Goal: Information Seeking & Learning: Check status

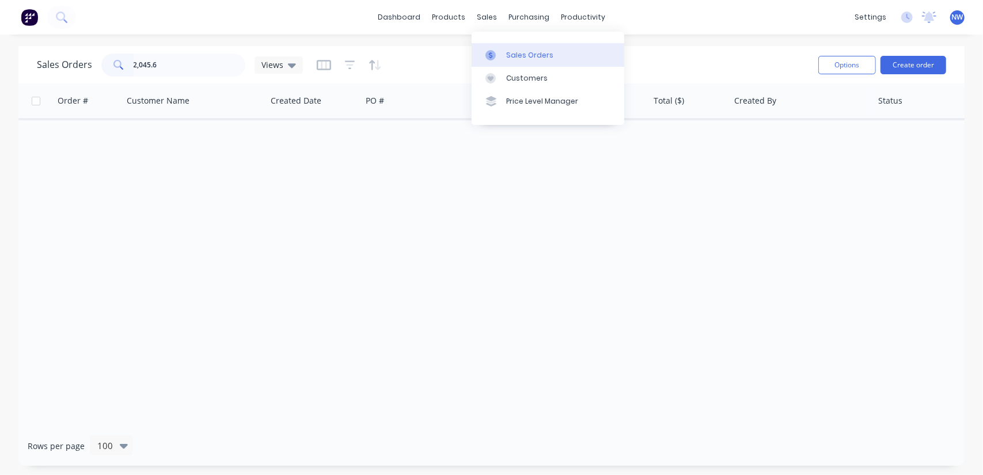
click at [524, 62] on link "Sales Orders" at bounding box center [547, 54] width 153 height 23
drag, startPoint x: 176, startPoint y: 66, endPoint x: 128, endPoint y: 66, distance: 48.4
click at [128, 66] on div "2,045.6" at bounding box center [173, 65] width 144 height 23
paste input "57425"
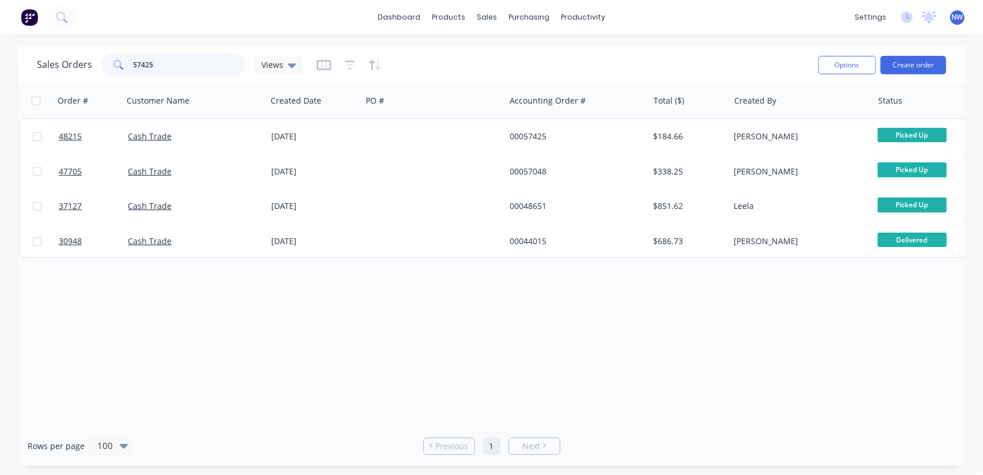
drag, startPoint x: 187, startPoint y: 66, endPoint x: 57, endPoint y: 59, distance: 129.7
click at [57, 59] on div "Sales Orders 57425 Views" at bounding box center [170, 65] width 266 height 23
paste input "$2,045.60"
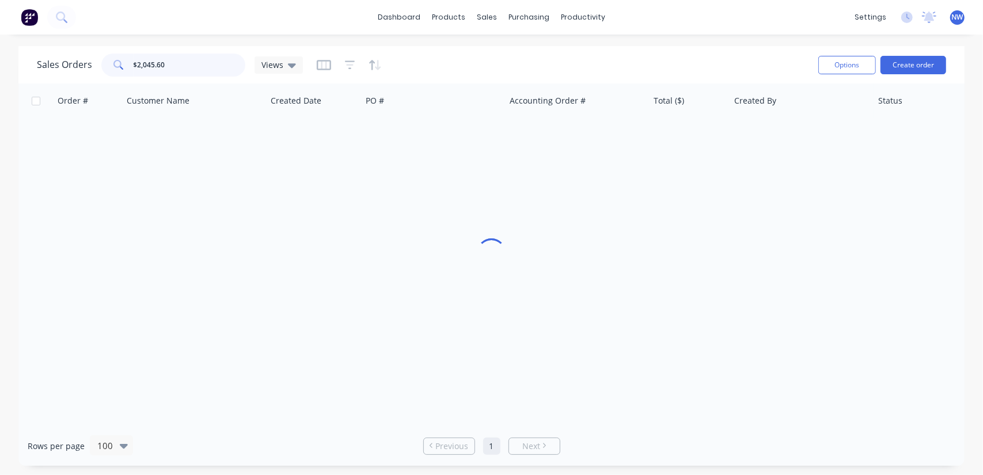
click at [136, 65] on input "$2,045.60" at bounding box center [190, 65] width 112 height 23
drag, startPoint x: 189, startPoint y: 72, endPoint x: 159, endPoint y: 67, distance: 29.7
click at [185, 69] on input "2,045.60" at bounding box center [190, 65] width 112 height 23
drag, startPoint x: 159, startPoint y: 67, endPoint x: 75, endPoint y: 67, distance: 84.6
click at [75, 67] on div "Sales Orders 2,045.60 Views" at bounding box center [170, 65] width 266 height 23
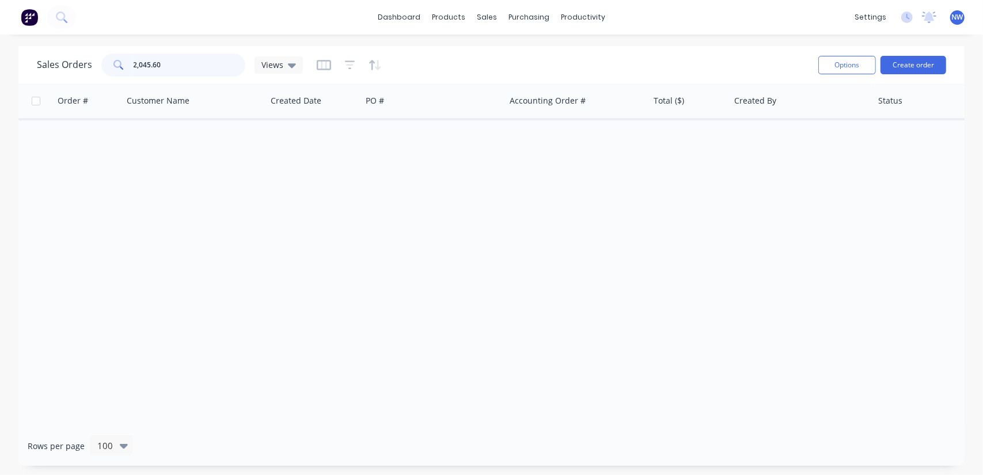
paste input "48286"
type input "48286"
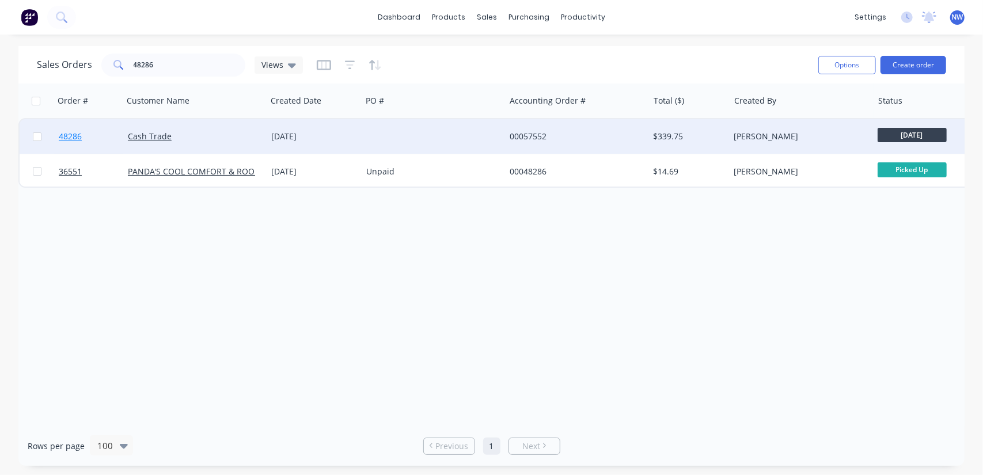
click at [75, 136] on span "48286" at bounding box center [70, 137] width 23 height 12
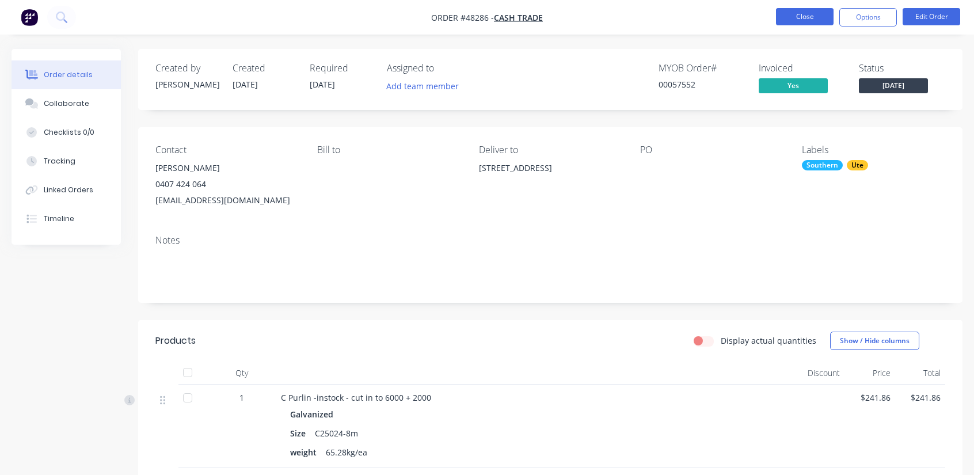
click at [804, 24] on button "Close" at bounding box center [805, 16] width 58 height 17
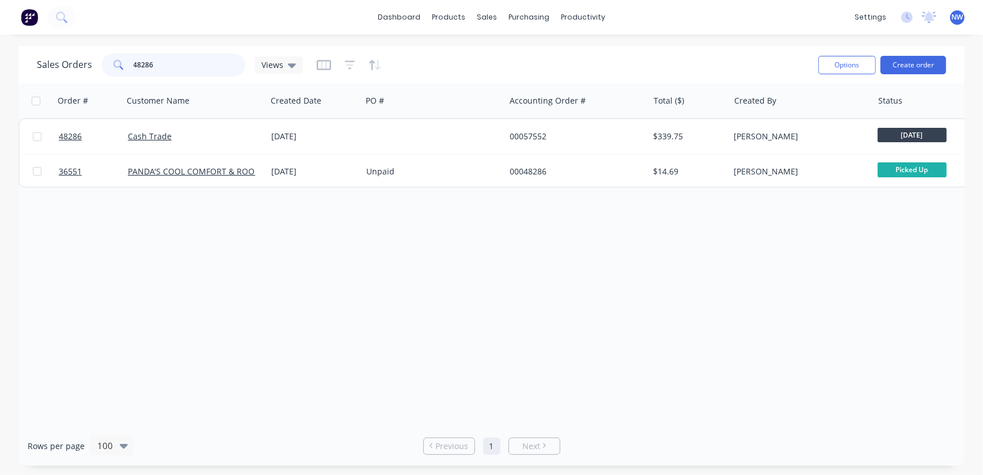
drag, startPoint x: 184, startPoint y: 66, endPoint x: 124, endPoint y: 59, distance: 60.3
click at [124, 59] on div "48286" at bounding box center [173, 65] width 144 height 23
paste input "137"
type input "48137"
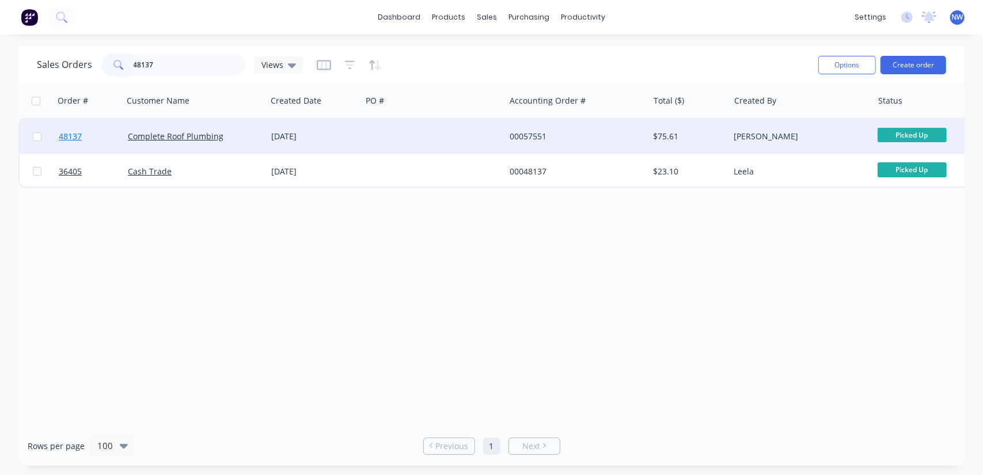
click at [74, 138] on span "48137" at bounding box center [70, 137] width 23 height 12
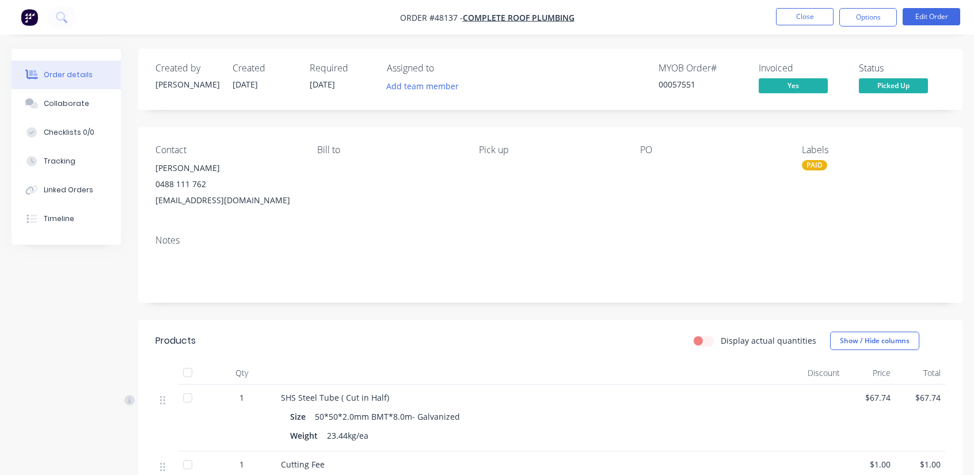
drag, startPoint x: 67, startPoint y: 74, endPoint x: 70, endPoint y: 80, distance: 6.7
click at [66, 75] on div "Order details" at bounding box center [68, 75] width 49 height 10
click at [800, 10] on button "Close" at bounding box center [805, 16] width 58 height 17
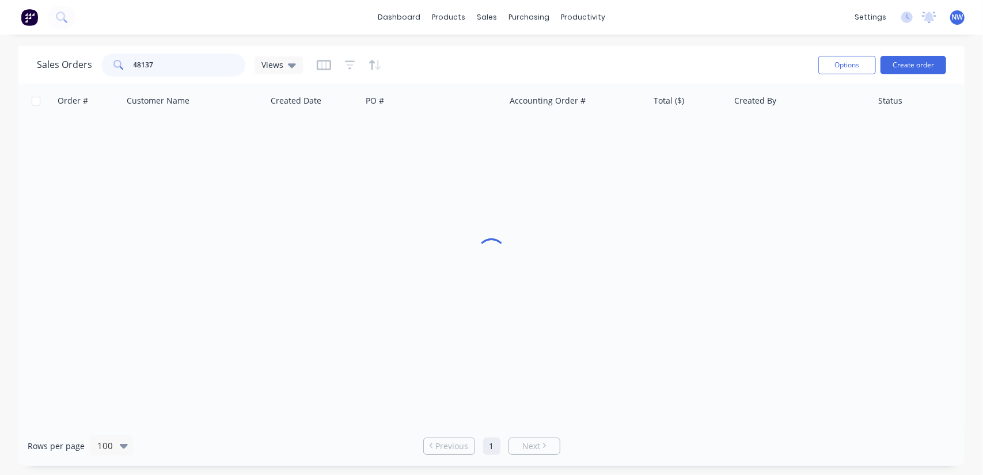
drag, startPoint x: 185, startPoint y: 63, endPoint x: 29, endPoint y: 62, distance: 156.0
click at [29, 62] on div "Sales Orders 48137 Views Options Create order" at bounding box center [491, 64] width 946 height 37
paste input "323"
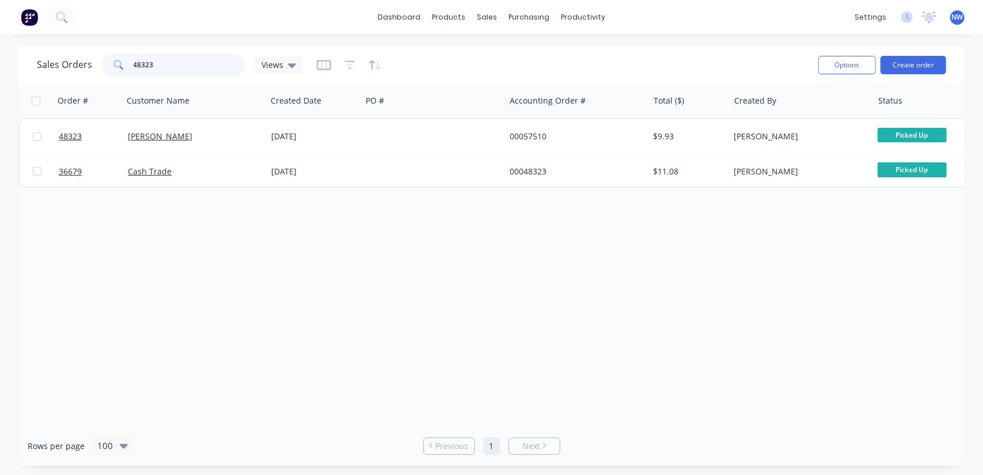
drag, startPoint x: 184, startPoint y: 66, endPoint x: 76, endPoint y: 56, distance: 108.7
click at [75, 56] on div "[DEMOGRAPHIC_DATA] Orders 48323 Views" at bounding box center [170, 65] width 266 height 23
paste input "94"
drag, startPoint x: 168, startPoint y: 62, endPoint x: 83, endPoint y: 60, distance: 85.2
click at [83, 60] on div "Sales Orders 48394 Views" at bounding box center [170, 65] width 266 height 23
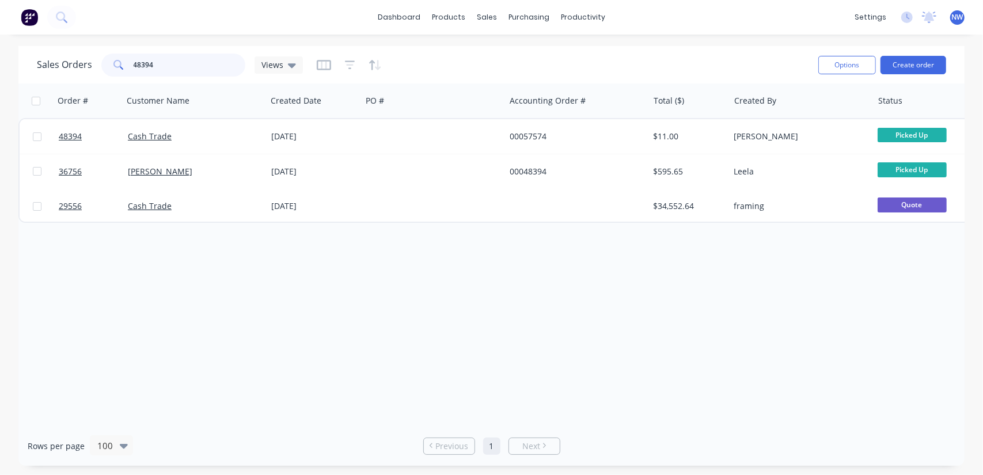
paste input "23"
drag, startPoint x: 180, startPoint y: 65, endPoint x: 79, endPoint y: 56, distance: 100.6
click at [79, 55] on div "[DEMOGRAPHIC_DATA] Orders 48323 Views" at bounding box center [170, 65] width 266 height 23
paste input "202"
type input "48202"
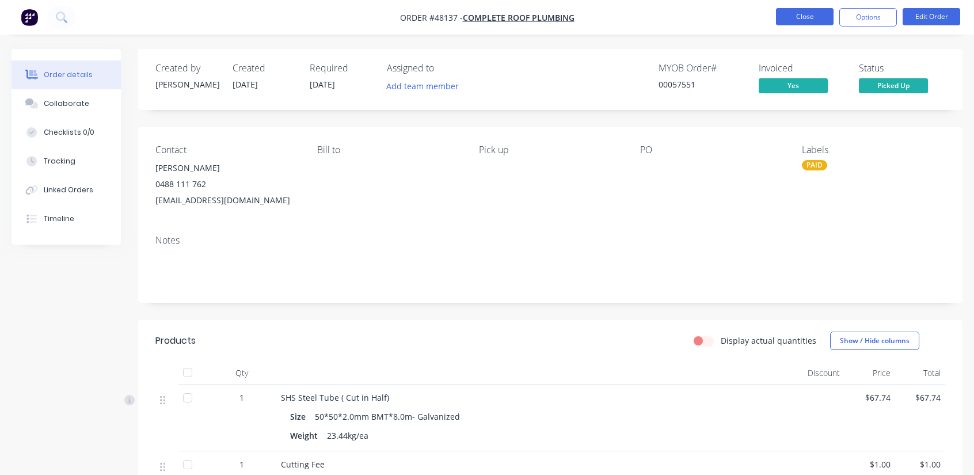
click at [782, 19] on button "Close" at bounding box center [805, 16] width 58 height 17
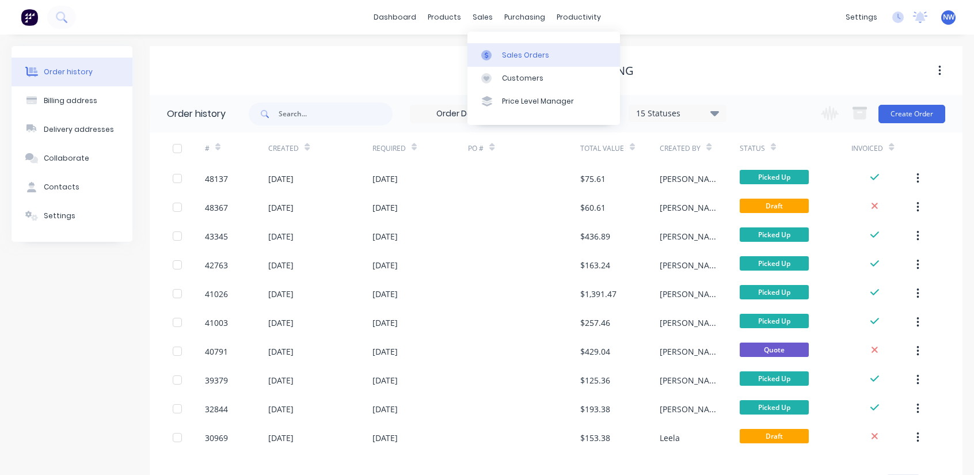
click at [514, 58] on div "Sales Orders" at bounding box center [525, 55] width 47 height 10
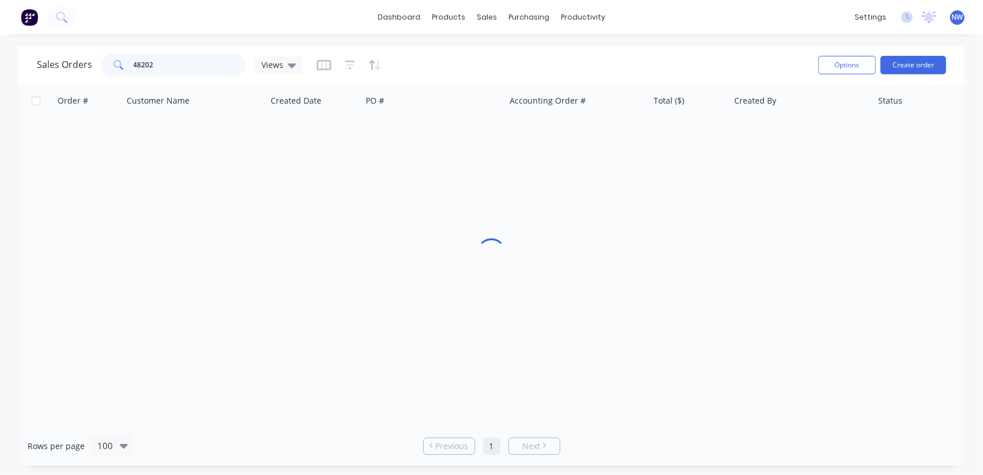
drag, startPoint x: 180, startPoint y: 63, endPoint x: 98, endPoint y: 62, distance: 81.2
click at [98, 62] on div "Sales Orders 48202 Views" at bounding box center [170, 65] width 266 height 23
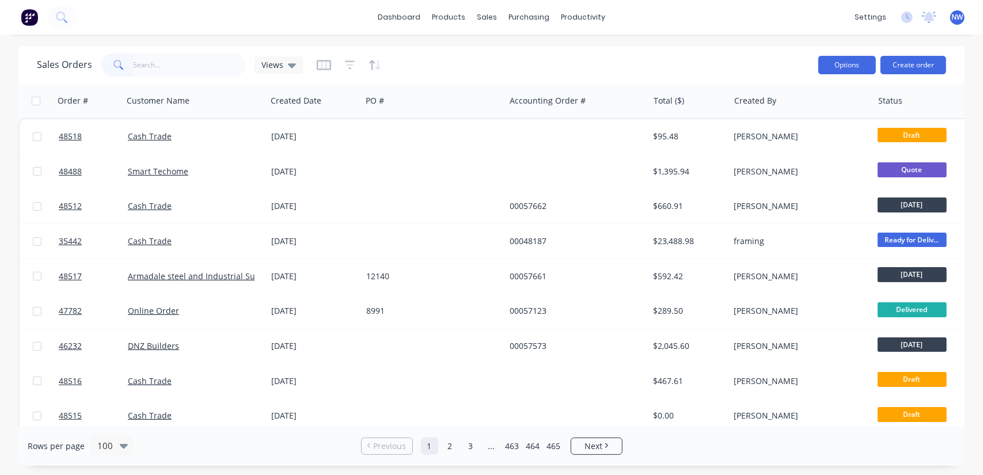
click at [840, 69] on button "Options" at bounding box center [847, 65] width 58 height 18
click at [782, 139] on div "Export" at bounding box center [812, 140] width 106 height 17
click at [280, 67] on span "Views" at bounding box center [272, 65] width 22 height 12
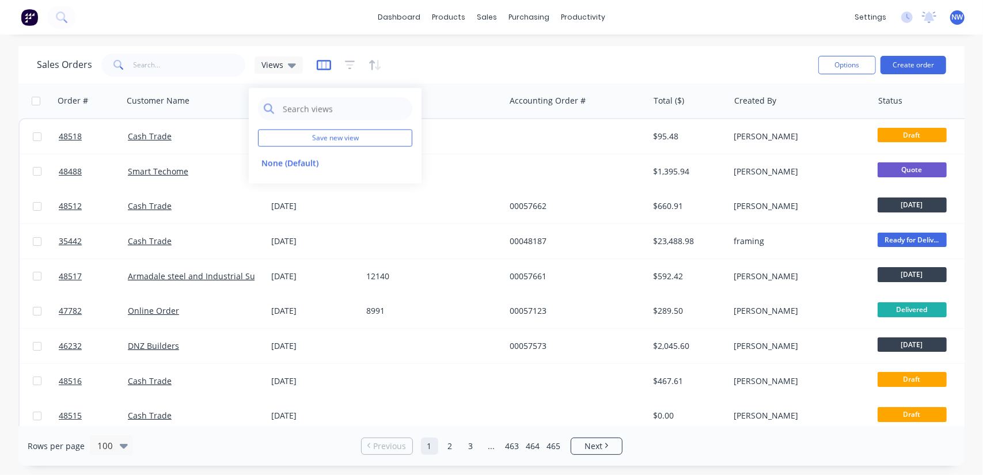
click at [325, 64] on icon "button" at bounding box center [324, 65] width 14 height 12
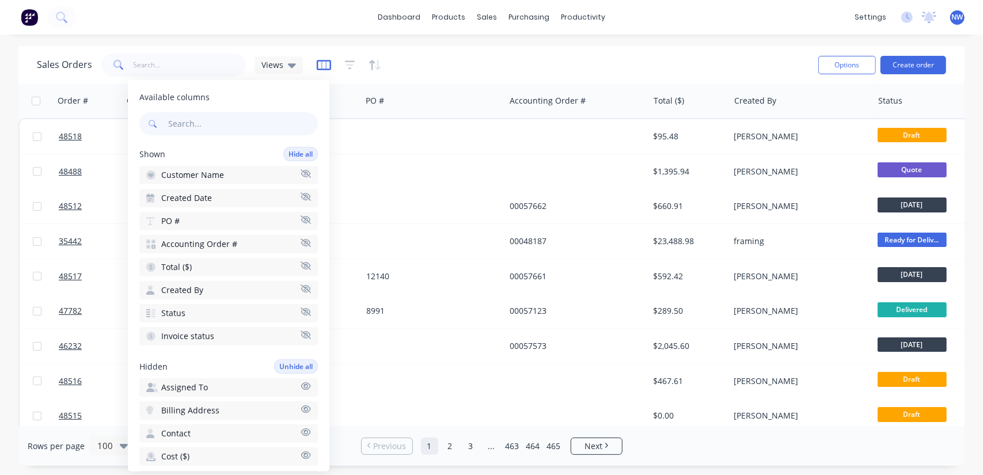
click at [325, 64] on icon "button" at bounding box center [324, 64] width 6 height 7
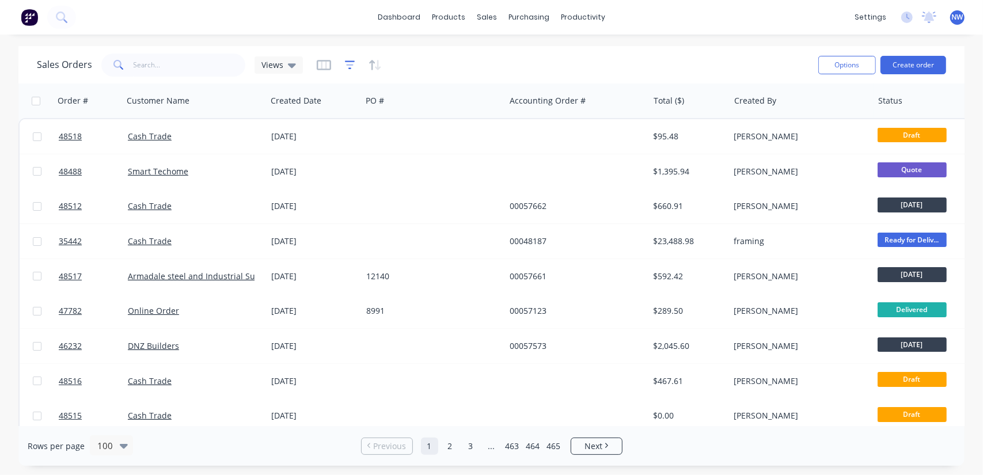
click at [347, 62] on icon "button" at bounding box center [350, 65] width 10 height 12
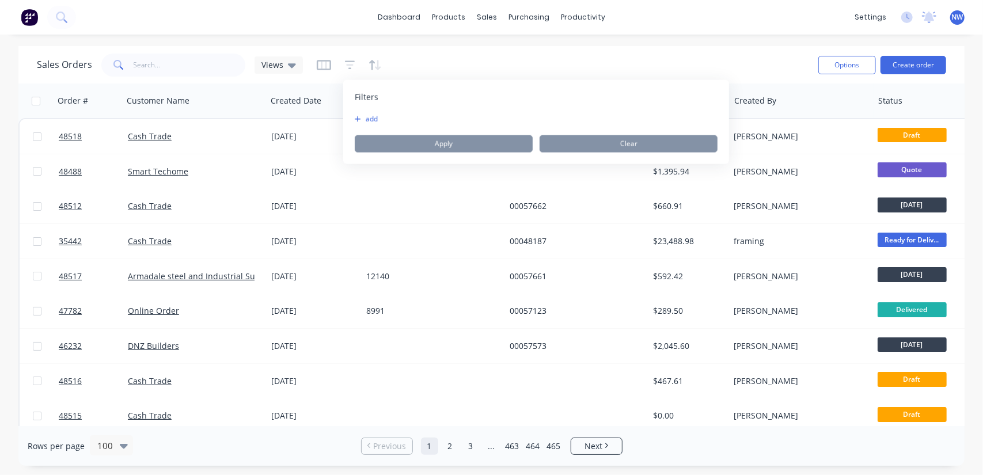
click at [357, 117] on icon "button" at bounding box center [358, 119] width 6 height 6
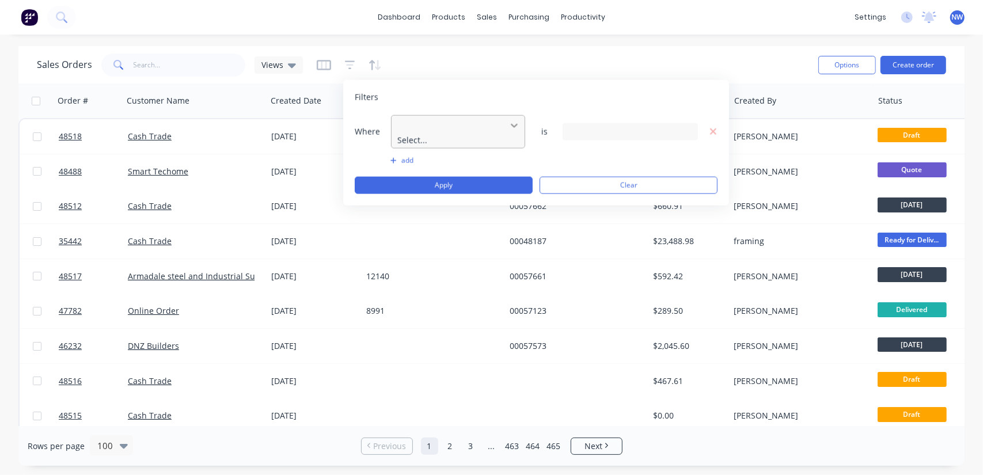
click at [509, 124] on icon at bounding box center [514, 125] width 12 height 12
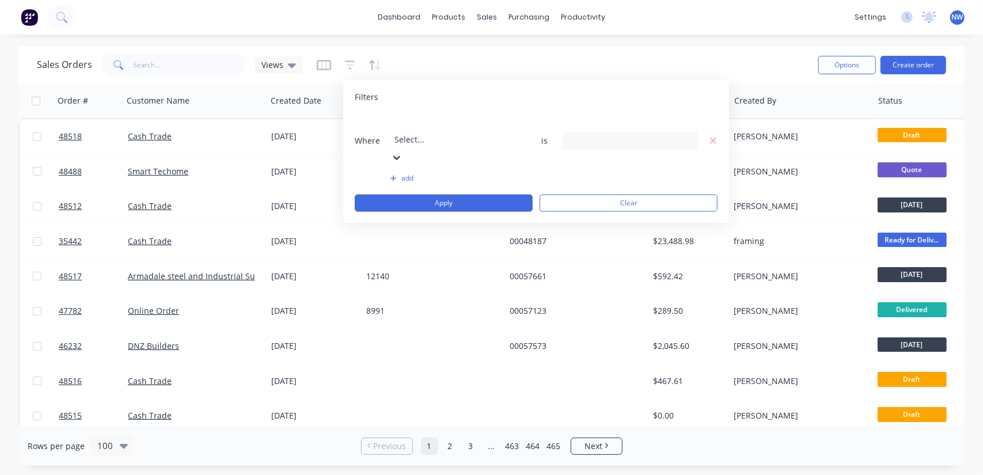
scroll to position [173, 0]
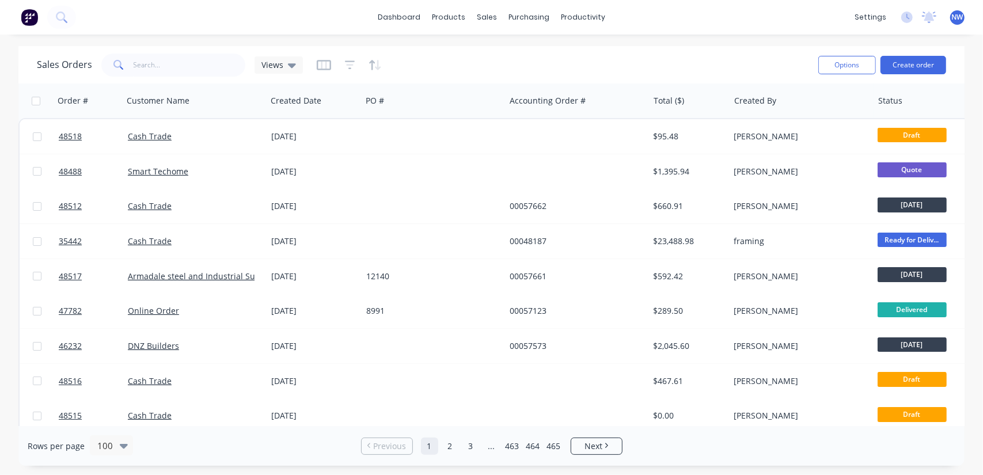
click at [459, 60] on div "Sales Orders Views" at bounding box center [423, 65] width 772 height 28
click at [522, 54] on div "Sales Orders" at bounding box center [529, 55] width 47 height 10
click at [32, 19] on img at bounding box center [29, 17] width 17 height 17
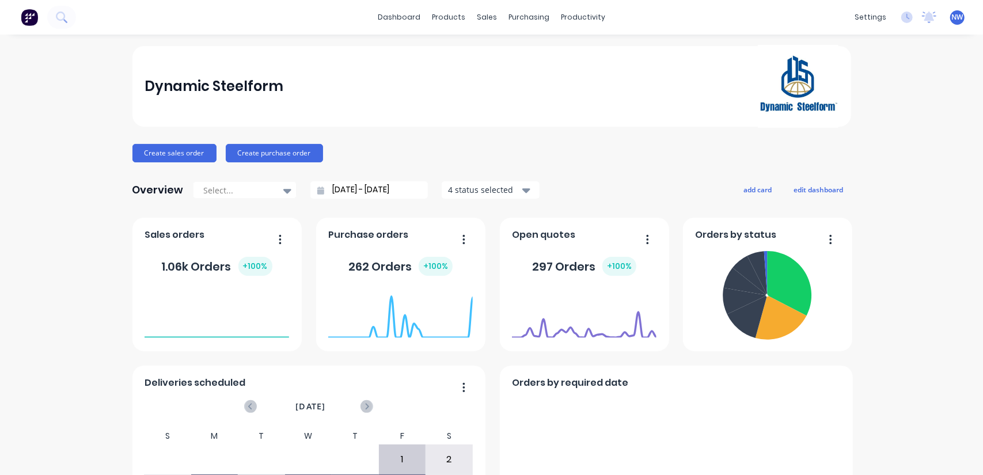
click at [471, 18] on div "sales" at bounding box center [487, 17] width 32 height 17
click at [480, 20] on div "sales" at bounding box center [487, 17] width 32 height 17
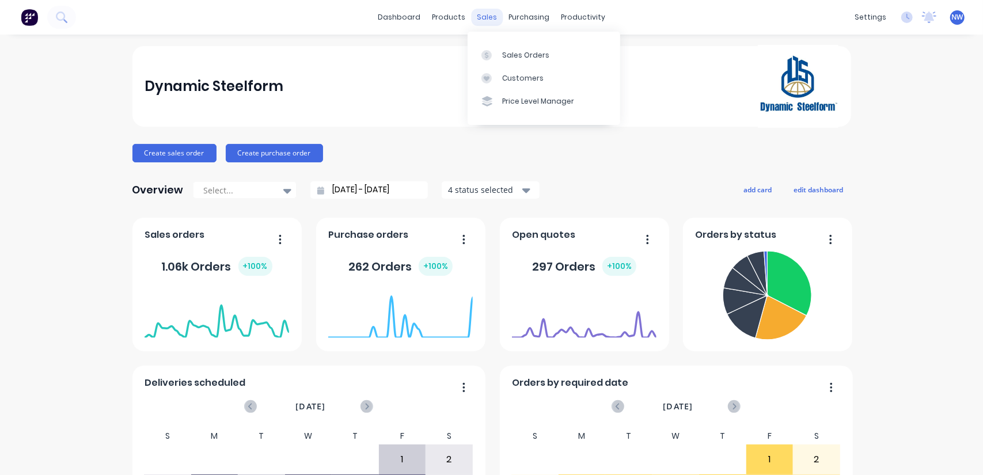
click at [482, 18] on div "sales" at bounding box center [487, 17] width 32 height 17
click at [508, 55] on div "Sales Orders" at bounding box center [525, 55] width 47 height 10
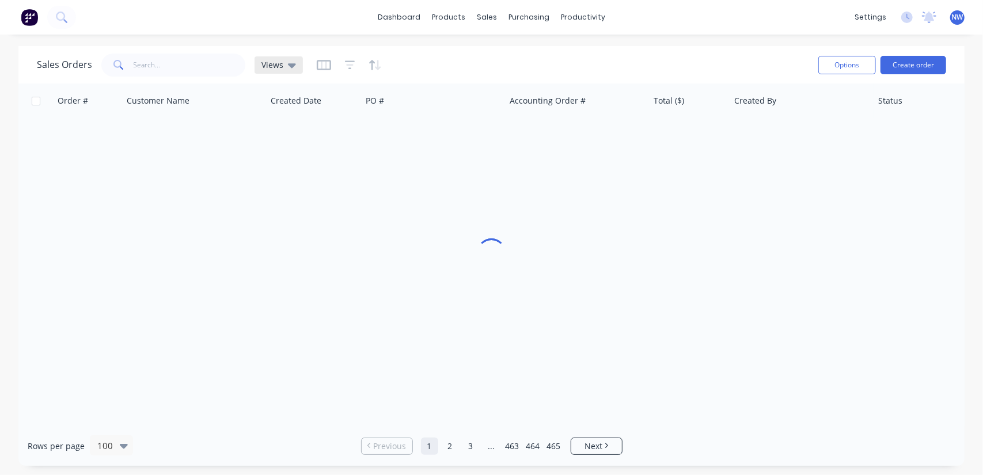
click at [292, 63] on icon at bounding box center [292, 65] width 8 height 13
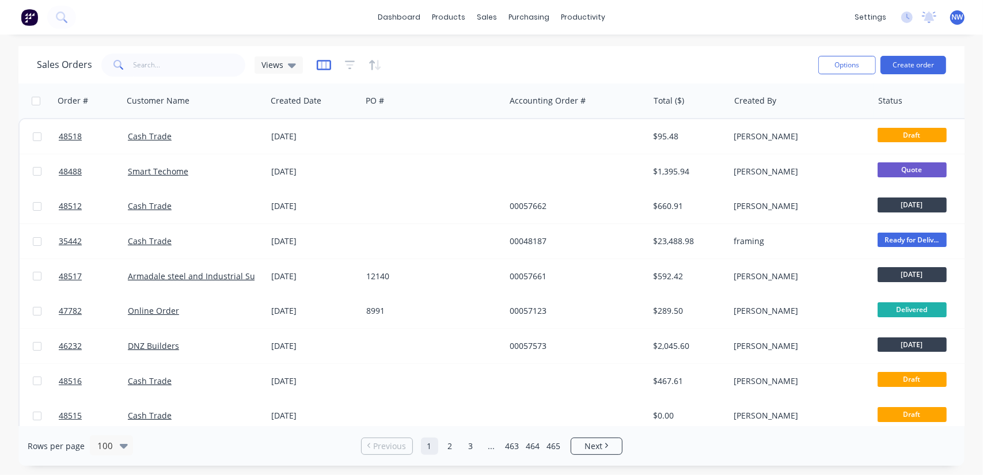
click at [322, 65] on icon "button" at bounding box center [324, 65] width 14 height 12
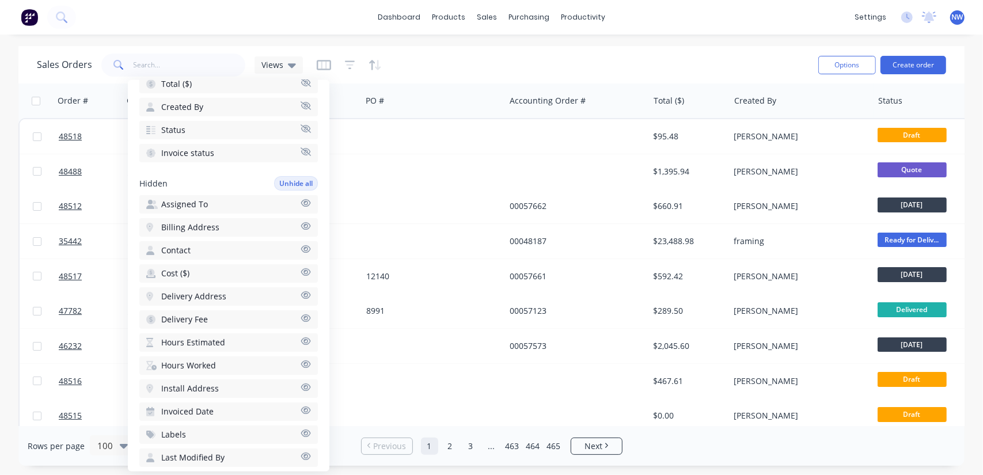
scroll to position [230, 0]
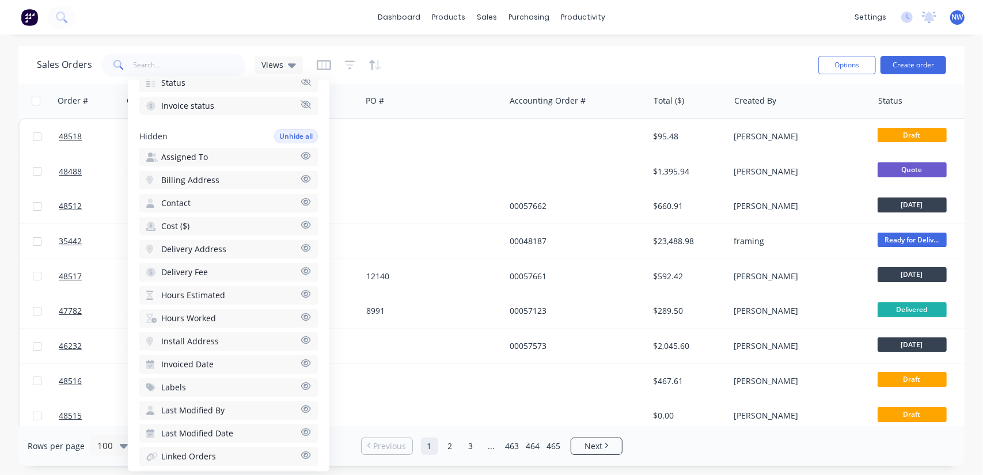
click at [301, 177] on icon "button" at bounding box center [306, 178] width 10 height 7
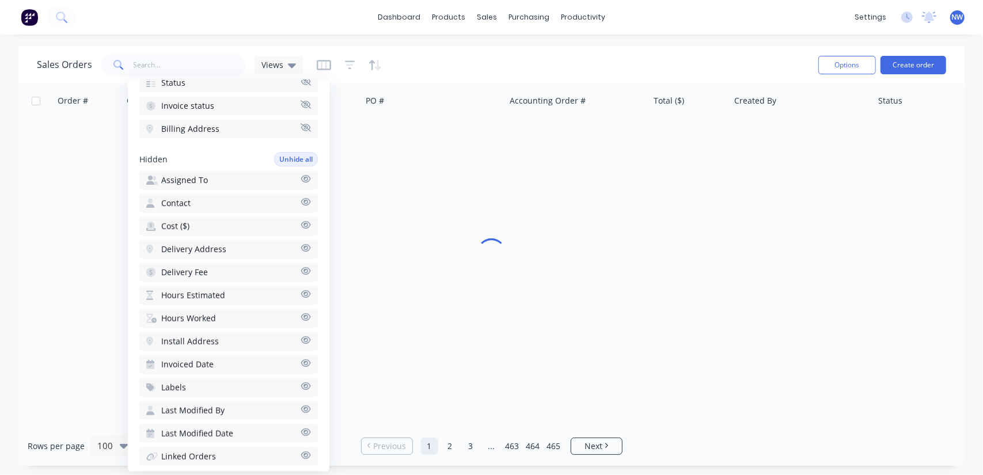
click at [300, 202] on icon "button" at bounding box center [305, 201] width 10 height 9
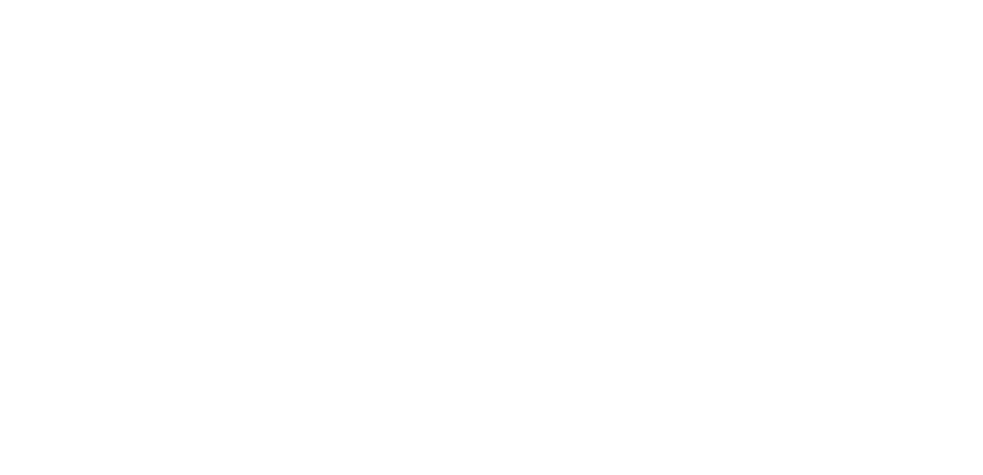
click at [294, 0] on html at bounding box center [491, 0] width 983 height 0
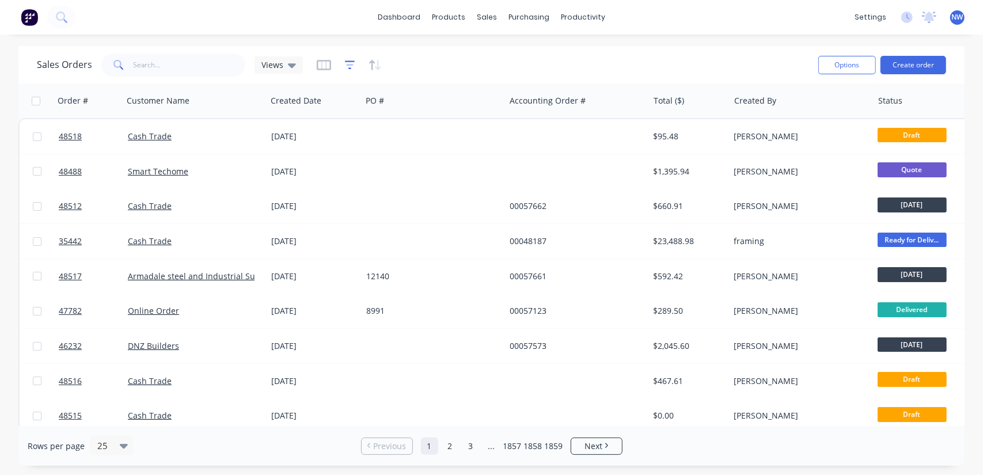
click at [350, 59] on icon "button" at bounding box center [350, 65] width 10 height 12
click at [328, 64] on icon "button" at bounding box center [324, 65] width 14 height 10
click at [294, 60] on div "Views" at bounding box center [278, 64] width 48 height 17
click at [322, 62] on icon "button" at bounding box center [324, 65] width 14 height 12
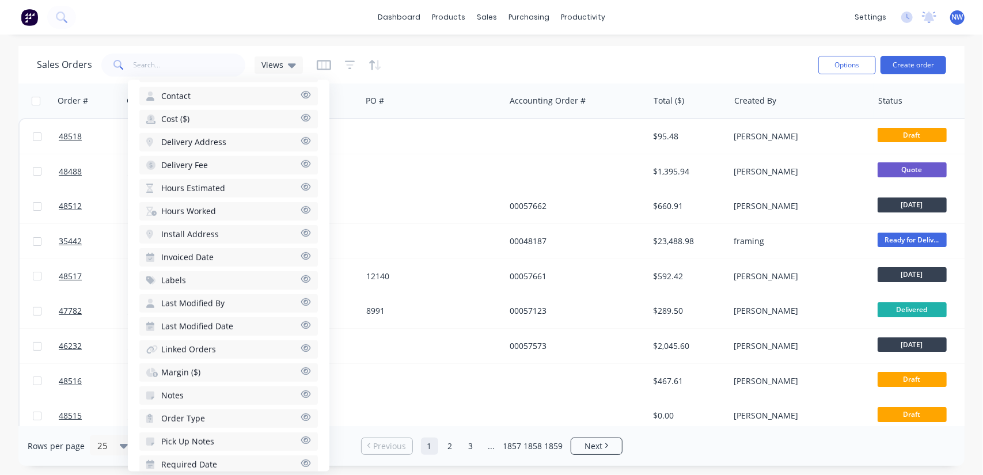
scroll to position [379, 0]
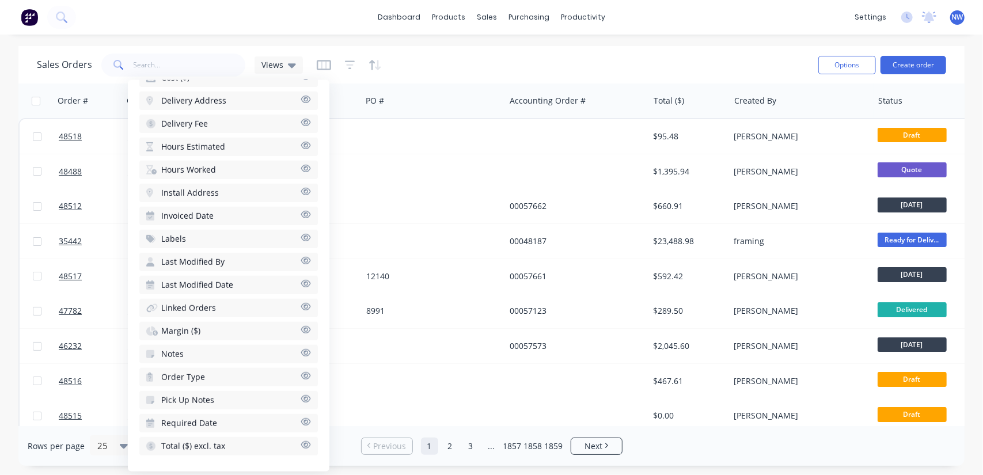
click at [408, 70] on div "Sales Orders Views" at bounding box center [423, 65] width 772 height 28
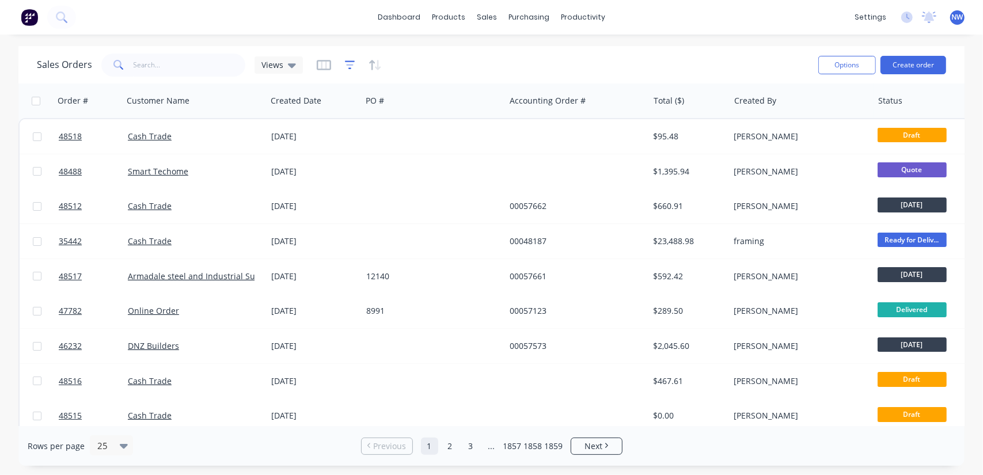
click at [350, 63] on icon "button" at bounding box center [350, 65] width 10 height 12
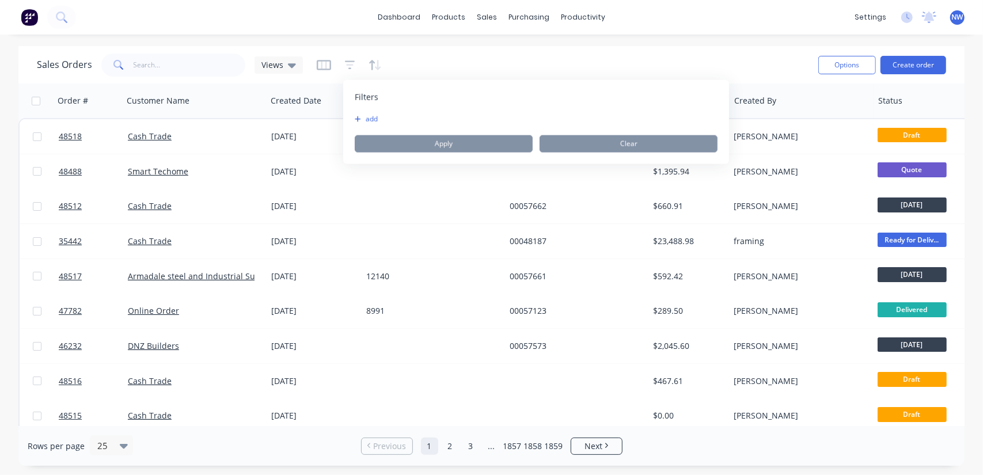
click at [367, 118] on button "add" at bounding box center [369, 119] width 29 height 9
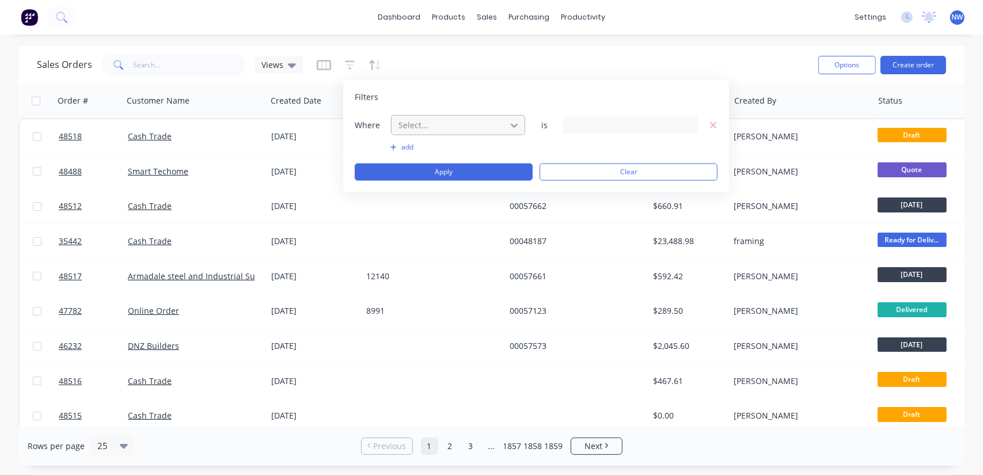
click at [511, 124] on icon at bounding box center [514, 125] width 12 height 12
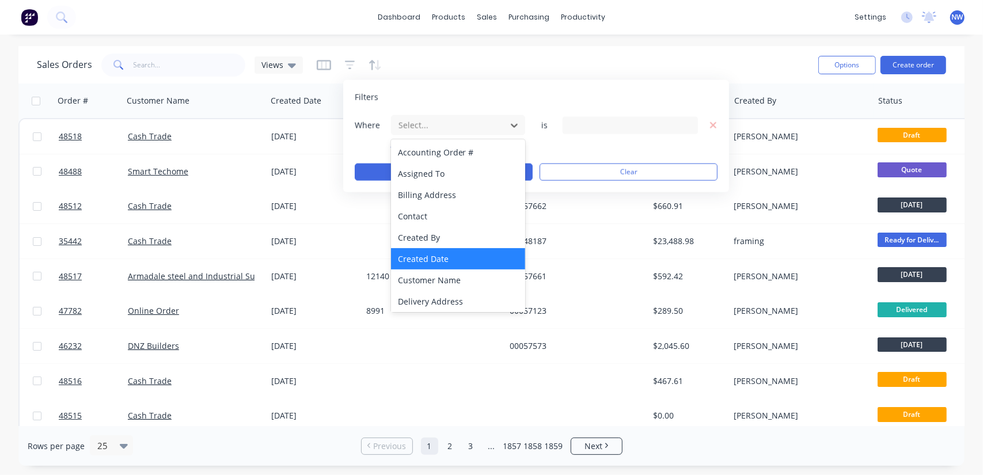
click at [448, 257] on div "Created Date" at bounding box center [458, 258] width 135 height 21
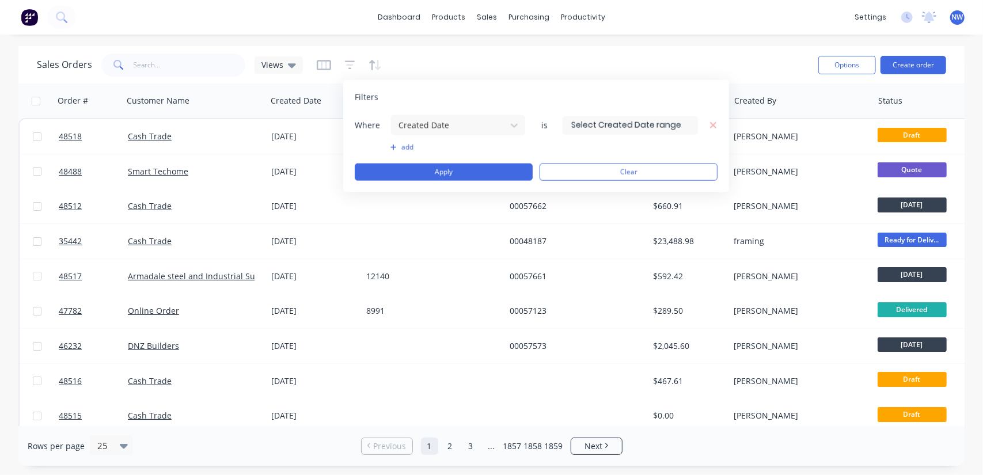
click at [638, 128] on input at bounding box center [630, 124] width 134 height 17
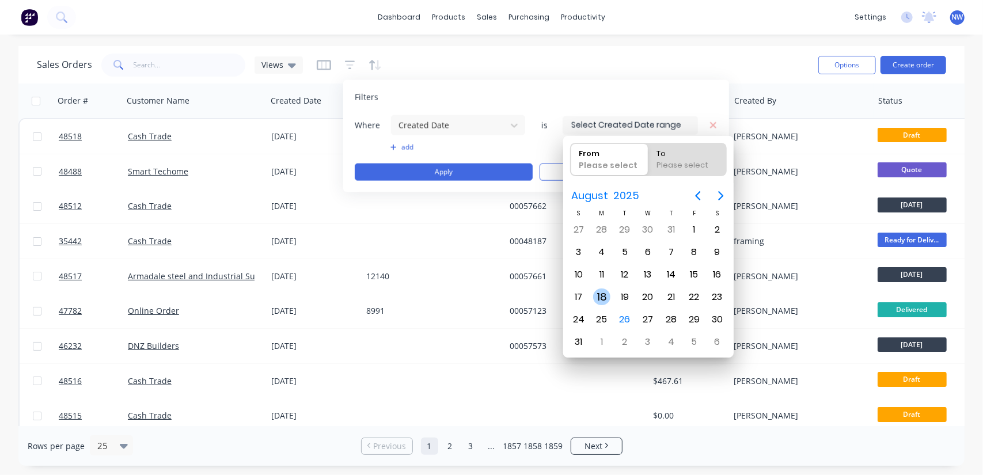
click at [594, 290] on div "18" at bounding box center [601, 296] width 17 height 17
type input "18/08/25"
radio input "false"
radio input "true"
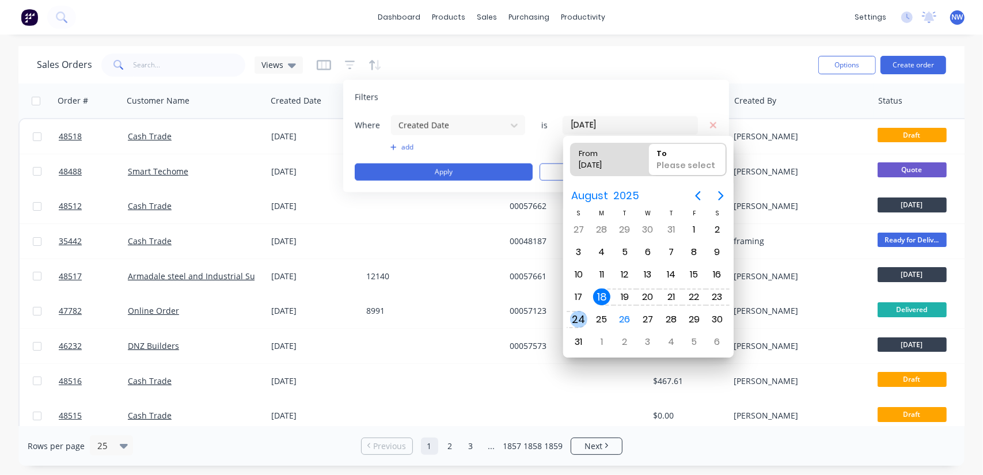
click at [579, 317] on div "24" at bounding box center [578, 319] width 17 height 17
type input "18/08/25 - 24/08/25"
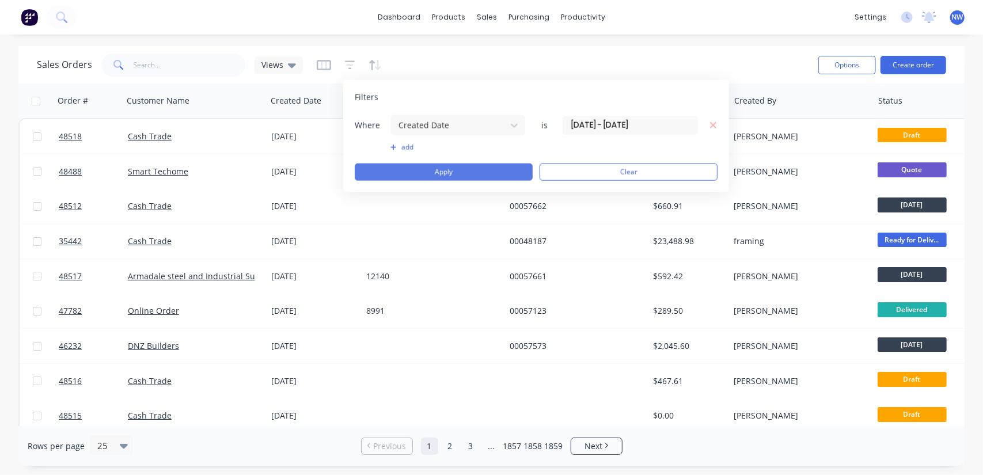
click at [447, 170] on button "Apply" at bounding box center [444, 171] width 178 height 17
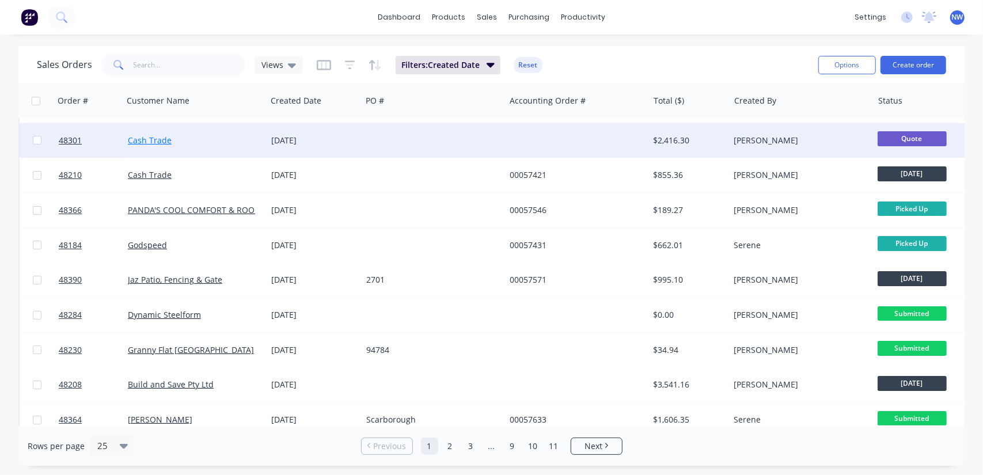
scroll to position [0, 0]
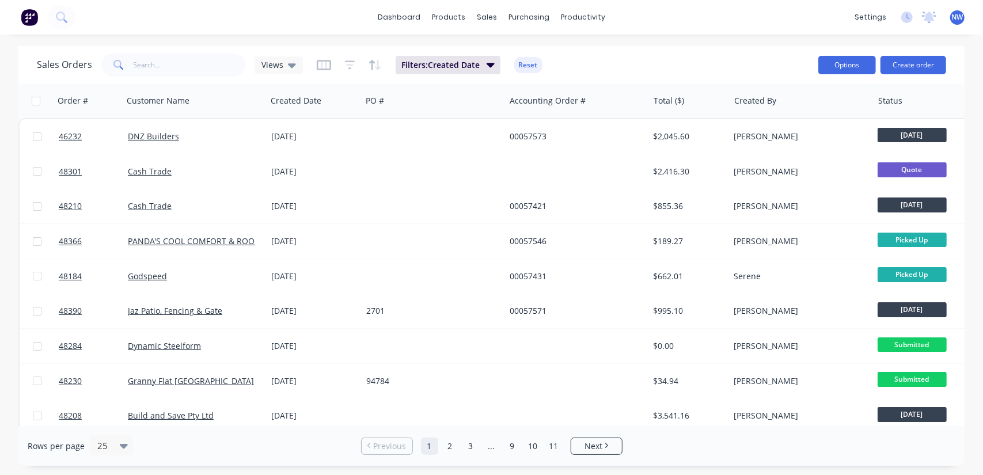
click at [868, 65] on button "Options" at bounding box center [847, 65] width 58 height 18
click at [777, 140] on div "Export" at bounding box center [812, 140] width 106 height 17
drag, startPoint x: 170, startPoint y: 60, endPoint x: 132, endPoint y: 63, distance: 38.1
click at [147, 60] on input "text" at bounding box center [190, 65] width 112 height 23
paste input "48208"
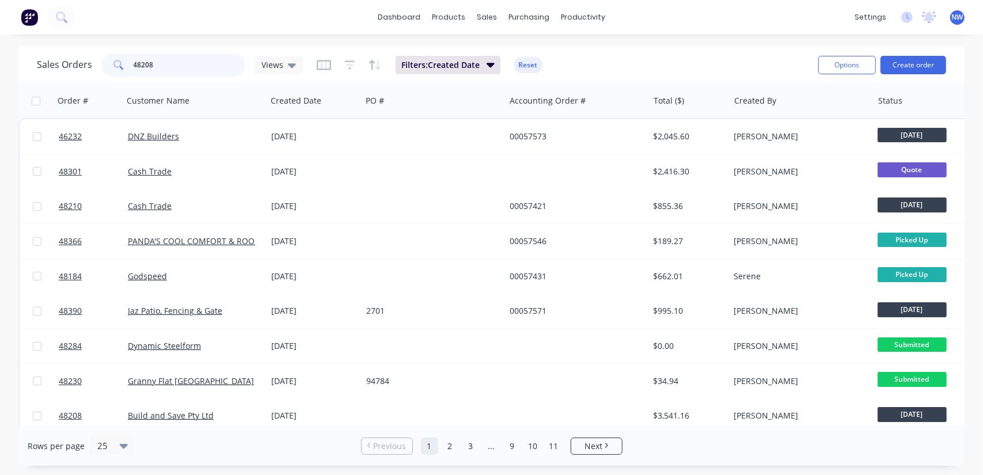
click at [146, 70] on input "48208" at bounding box center [190, 65] width 112 height 23
type input "48208"
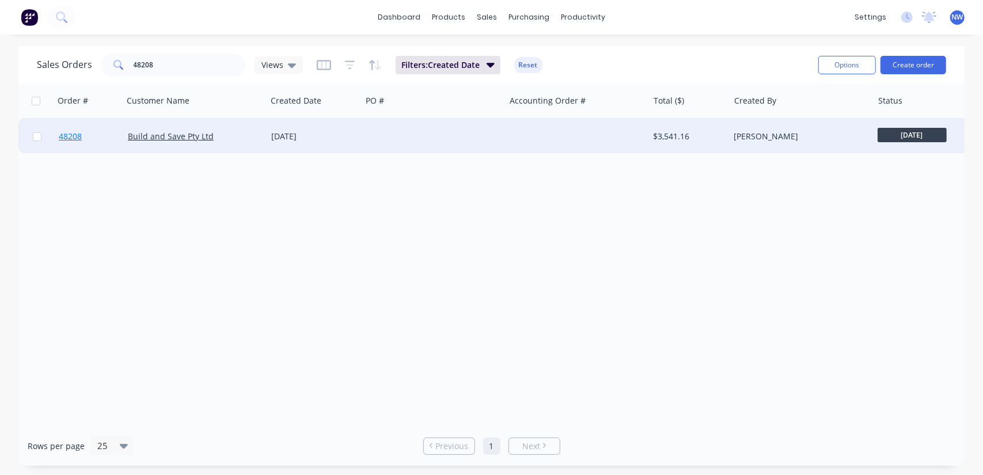
drag, startPoint x: 180, startPoint y: 134, endPoint x: 71, endPoint y: 135, distance: 108.8
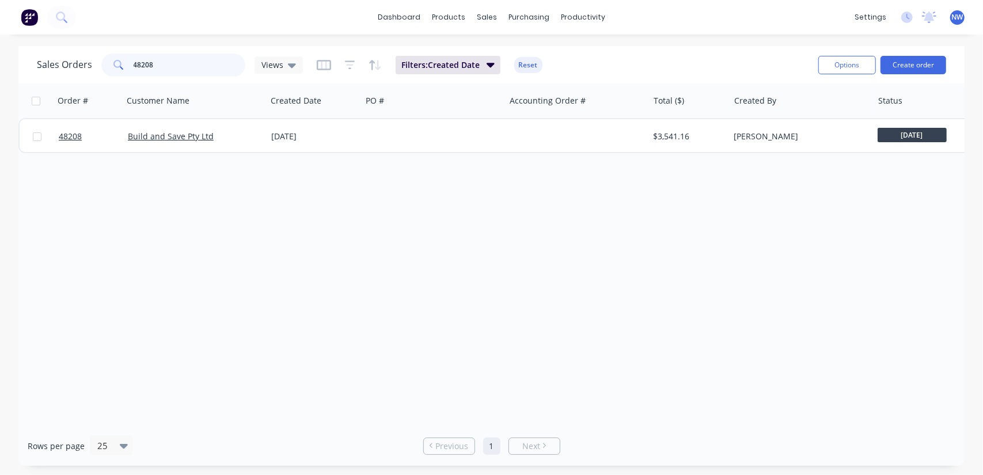
drag, startPoint x: 114, startPoint y: 59, endPoint x: 106, endPoint y: 59, distance: 7.5
click at [106, 59] on div "48208" at bounding box center [173, 65] width 144 height 23
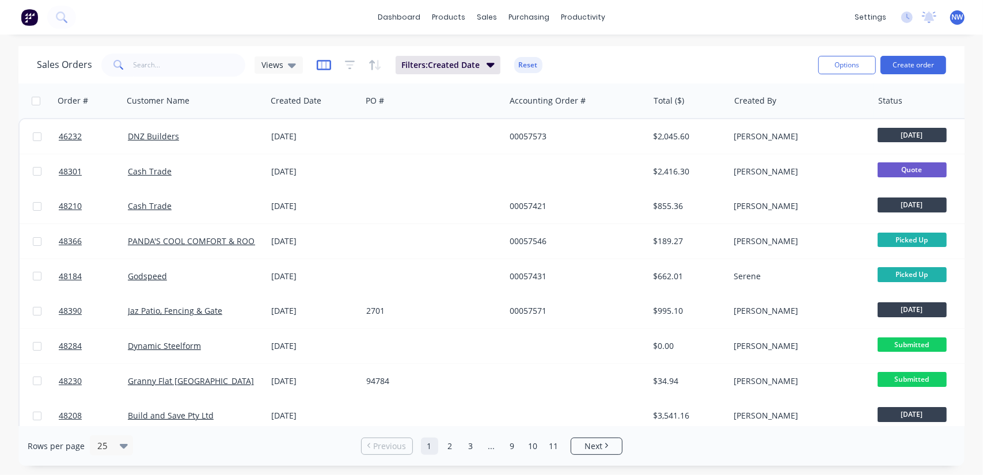
click at [328, 64] on icon "button" at bounding box center [324, 65] width 14 height 10
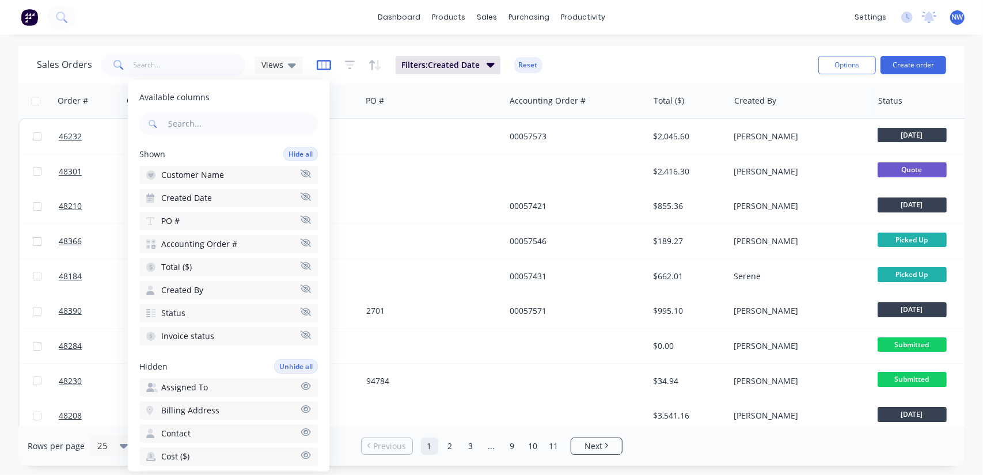
click at [324, 62] on icon "button" at bounding box center [324, 64] width 6 height 7
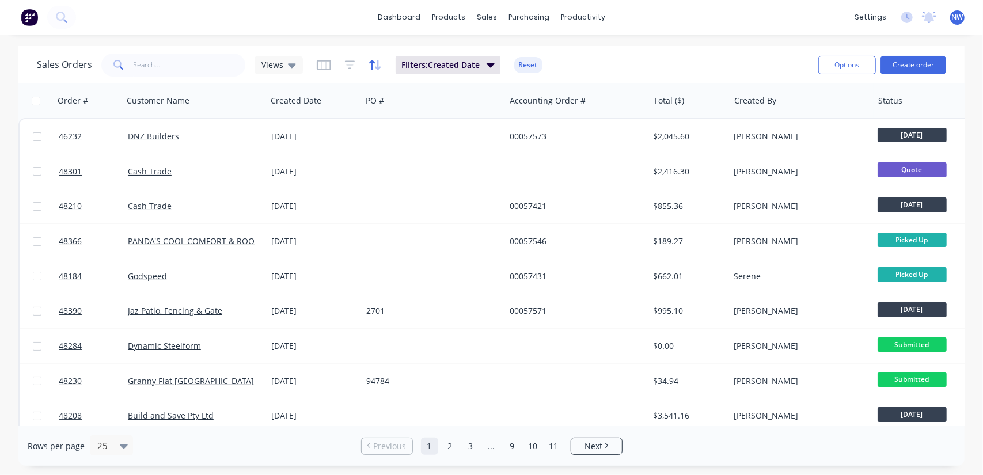
click at [374, 63] on icon "button" at bounding box center [374, 65] width 13 height 12
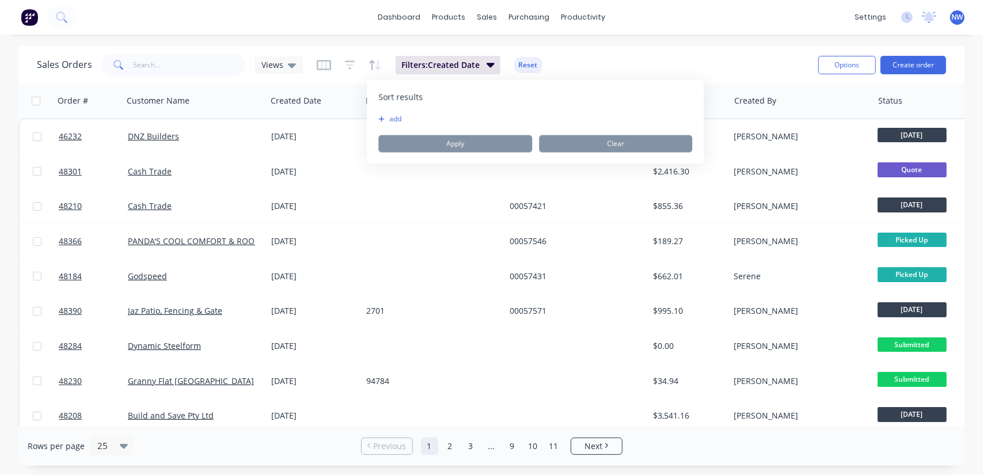
click at [386, 119] on button "add" at bounding box center [385, 119] width 14 height 9
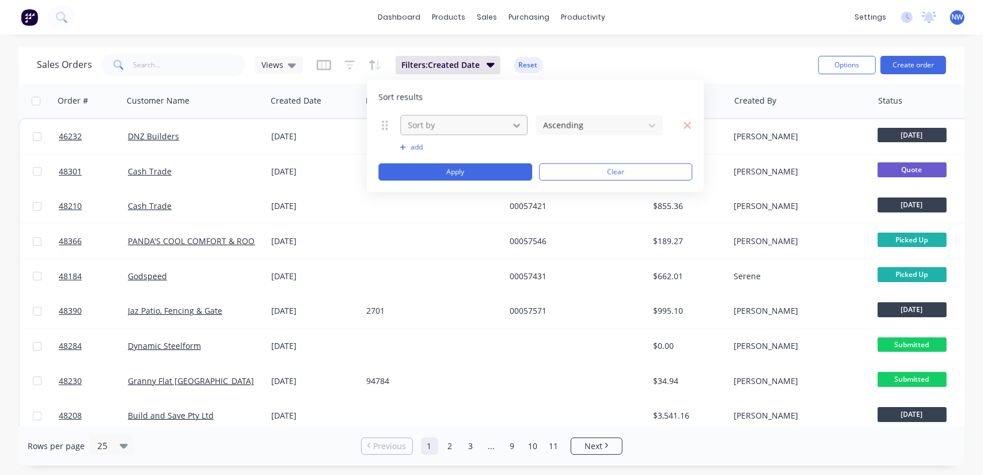
click at [513, 121] on icon at bounding box center [517, 125] width 12 height 12
click at [560, 105] on div "Sort results Sort by Ascending To pick up a draggable item, press the space bar…" at bounding box center [535, 136] width 337 height 112
click at [647, 124] on icon at bounding box center [652, 125] width 12 height 12
click at [516, 120] on icon at bounding box center [517, 125] width 12 height 12
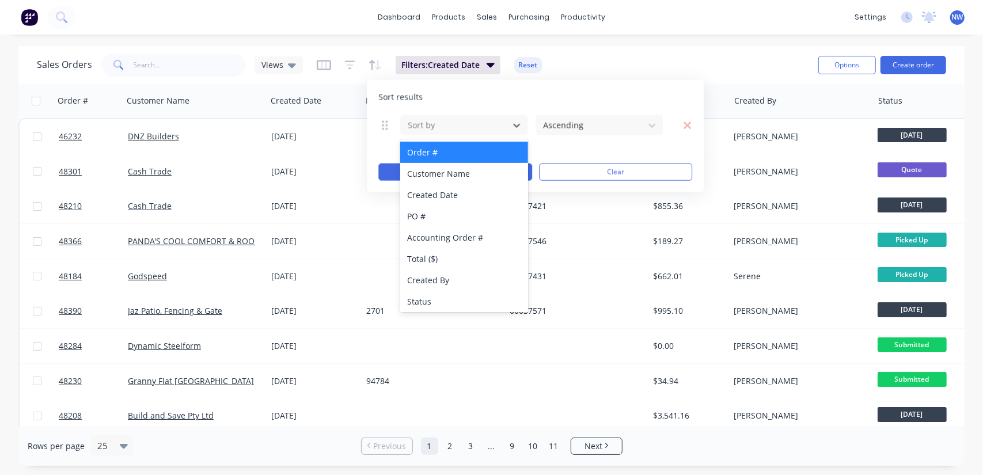
click at [442, 149] on div "Order #" at bounding box center [464, 152] width 128 height 21
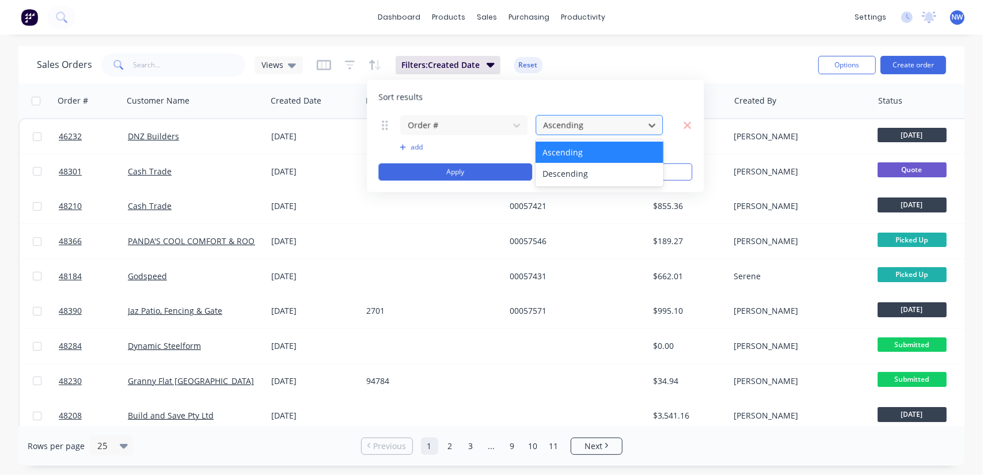
click at [637, 124] on div at bounding box center [590, 125] width 96 height 14
click at [493, 125] on div at bounding box center [454, 125] width 96 height 14
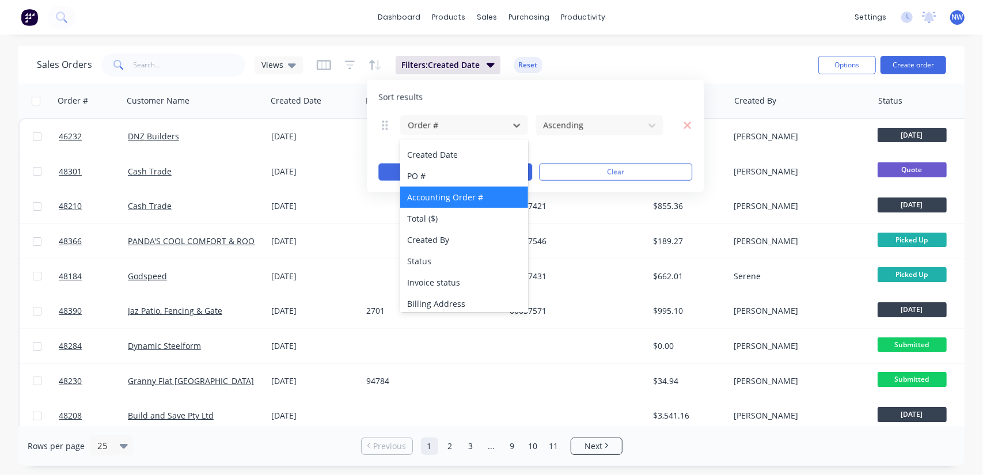
scroll to position [33, 0]
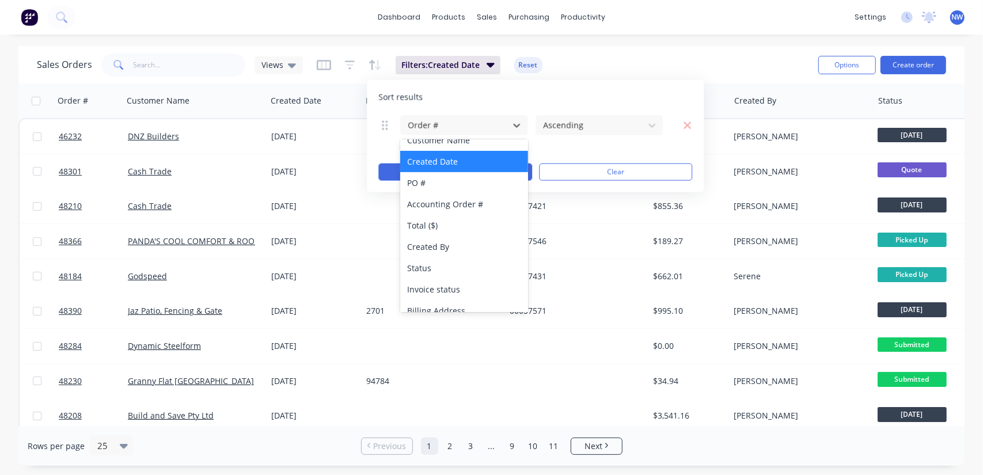
click at [427, 157] on div "Created Date" at bounding box center [464, 161] width 128 height 21
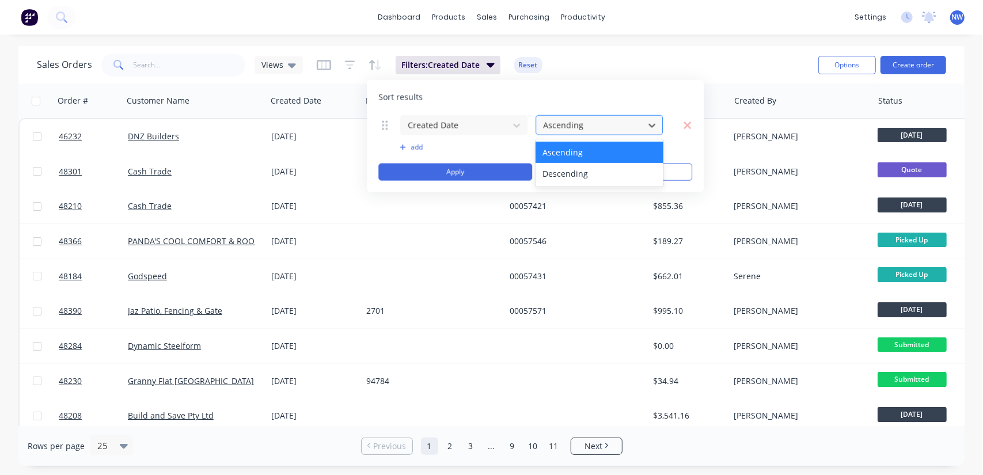
click at [637, 123] on div at bounding box center [590, 125] width 96 height 14
click at [551, 124] on div at bounding box center [590, 125] width 96 height 14
click at [640, 125] on div "Ascending" at bounding box center [589, 125] width 103 height 19
click at [686, 124] on icon "button" at bounding box center [687, 125] width 9 height 12
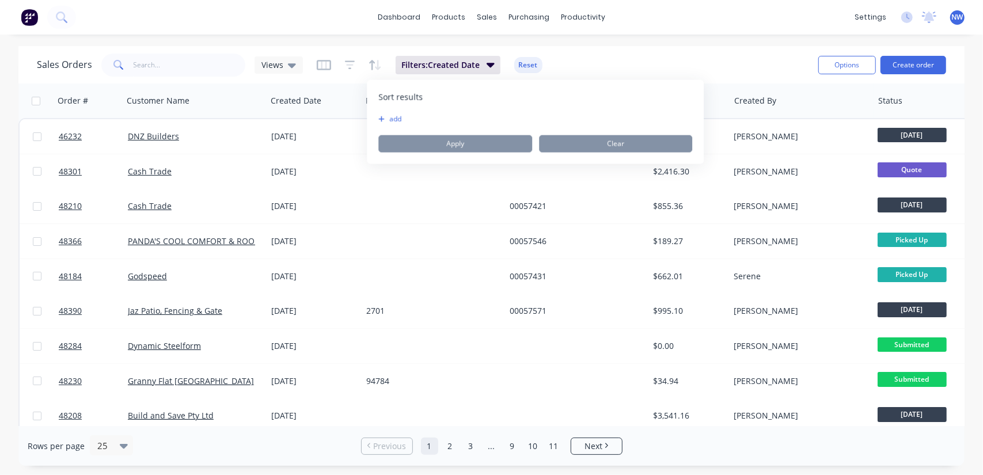
click at [589, 54] on div "Sales Orders Views Filters: Created Date Reset" at bounding box center [423, 65] width 772 height 28
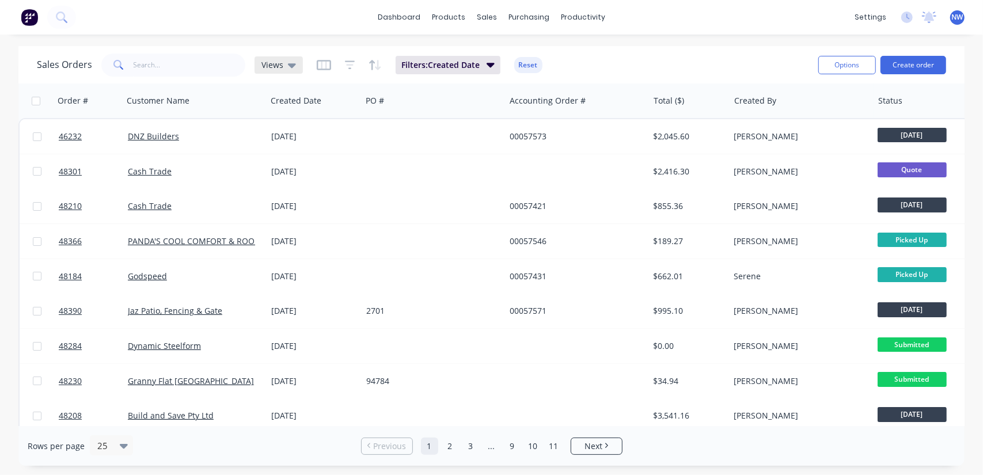
click at [282, 66] on div "Views" at bounding box center [278, 65] width 35 height 10
click at [375, 65] on icon "button" at bounding box center [374, 65] width 13 height 12
click at [324, 67] on icon "button" at bounding box center [324, 64] width 6 height 7
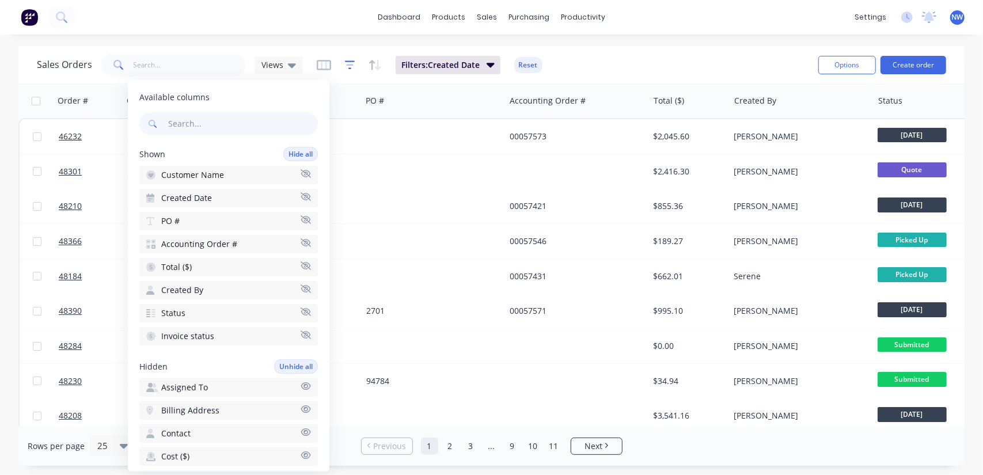
click at [345, 63] on icon "button" at bounding box center [350, 65] width 10 height 12
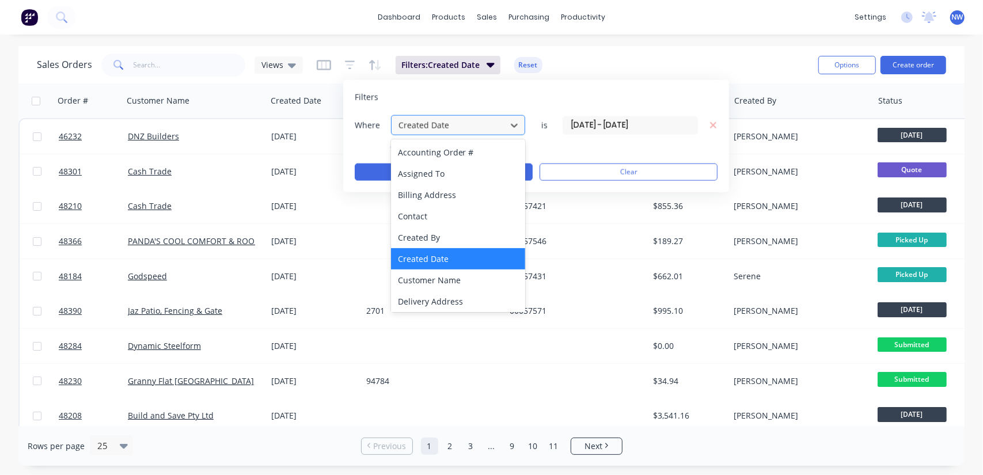
click at [490, 126] on div at bounding box center [448, 125] width 103 height 14
click at [594, 45] on div "dashboard products sales purchasing productivity dashboard products Product Cat…" at bounding box center [491, 237] width 983 height 475
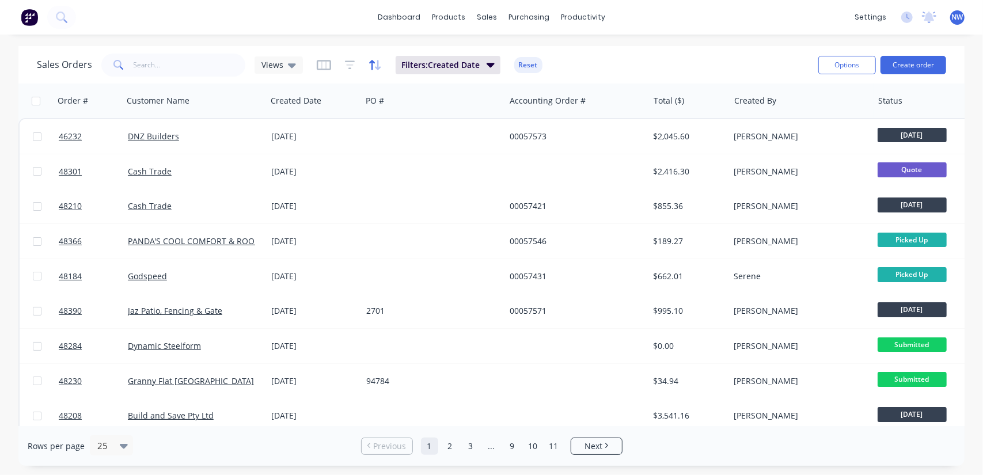
click at [372, 64] on icon "button" at bounding box center [374, 65] width 13 height 12
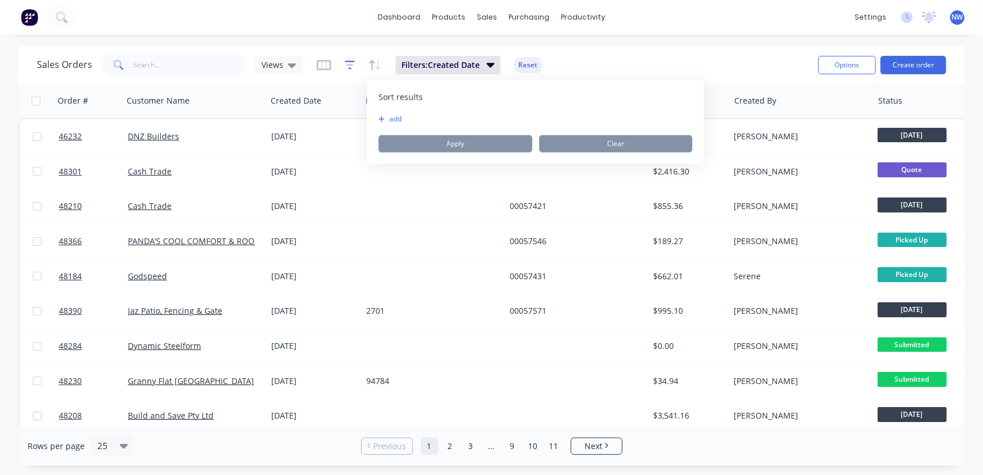
drag, startPoint x: 358, startPoint y: 69, endPoint x: 349, endPoint y: 66, distance: 9.5
click at [358, 69] on div "Filters: Created Date Reset" at bounding box center [430, 65] width 226 height 18
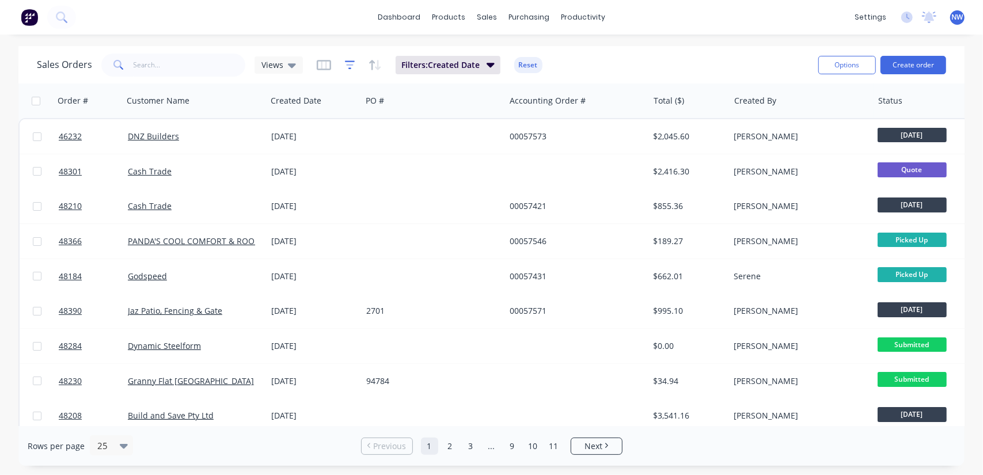
click at [349, 66] on icon "button" at bounding box center [350, 65] width 10 height 12
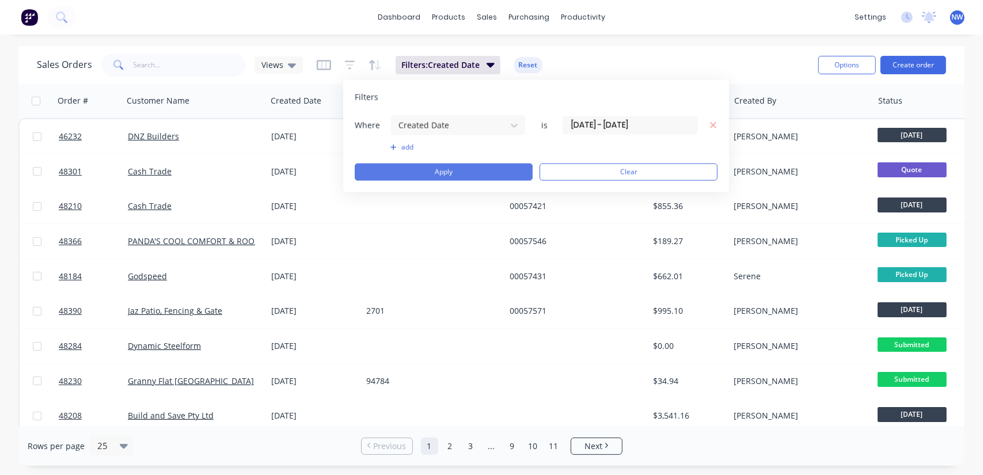
click at [458, 166] on button "Apply" at bounding box center [444, 171] width 178 height 17
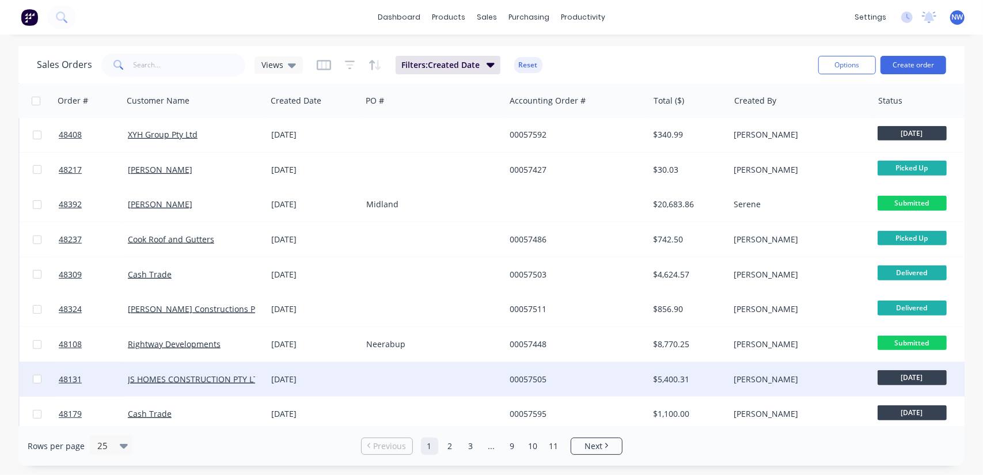
scroll to position [570, 0]
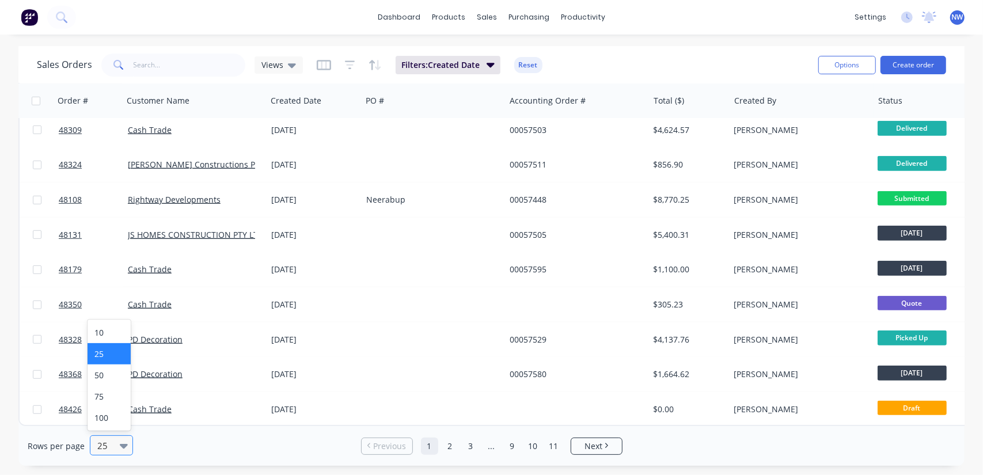
click at [123, 445] on icon at bounding box center [124, 446] width 8 height 5
click at [109, 414] on div "100" at bounding box center [109, 417] width 43 height 21
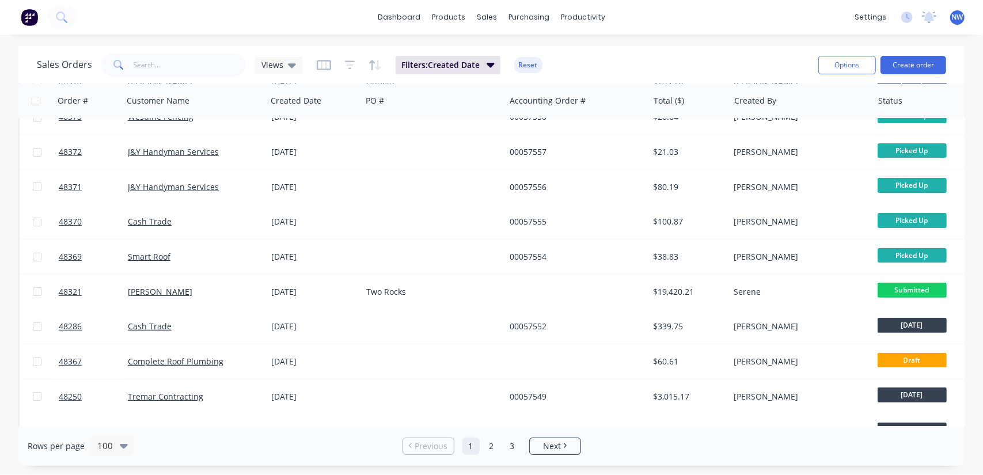
scroll to position [3190, 0]
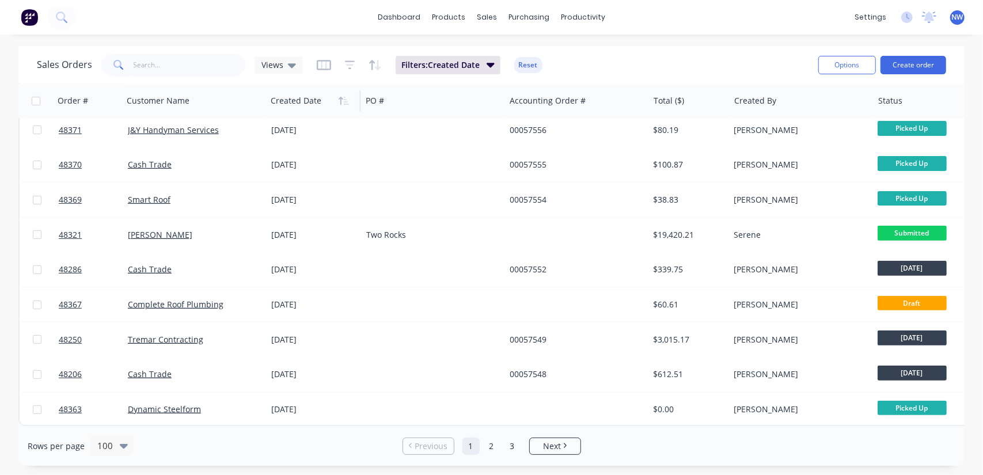
click at [315, 106] on div at bounding box center [312, 100] width 82 height 23
click at [342, 103] on icon "button" at bounding box center [343, 100] width 10 height 9
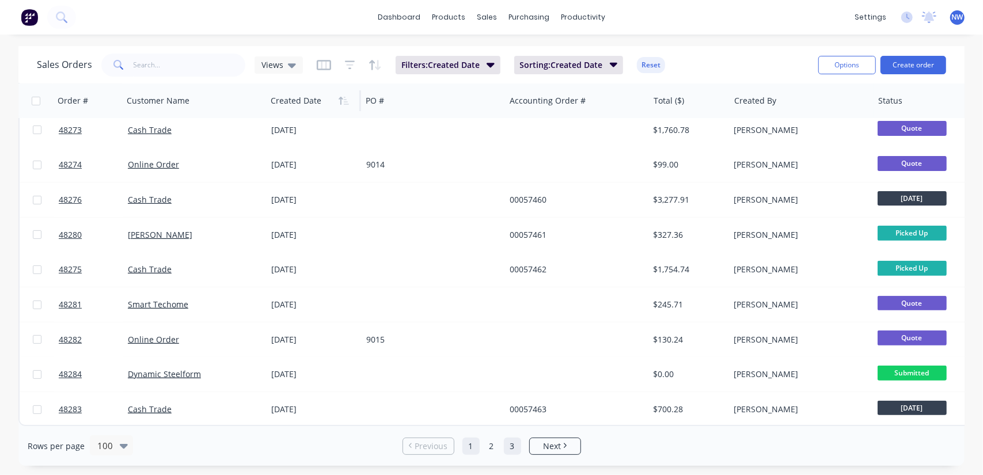
click at [515, 448] on link "3" at bounding box center [512, 446] width 17 height 17
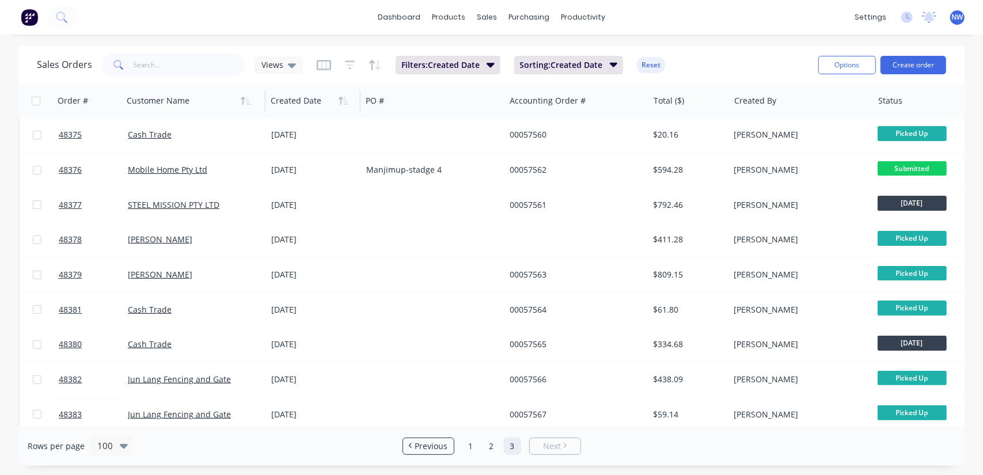
scroll to position [0, 0]
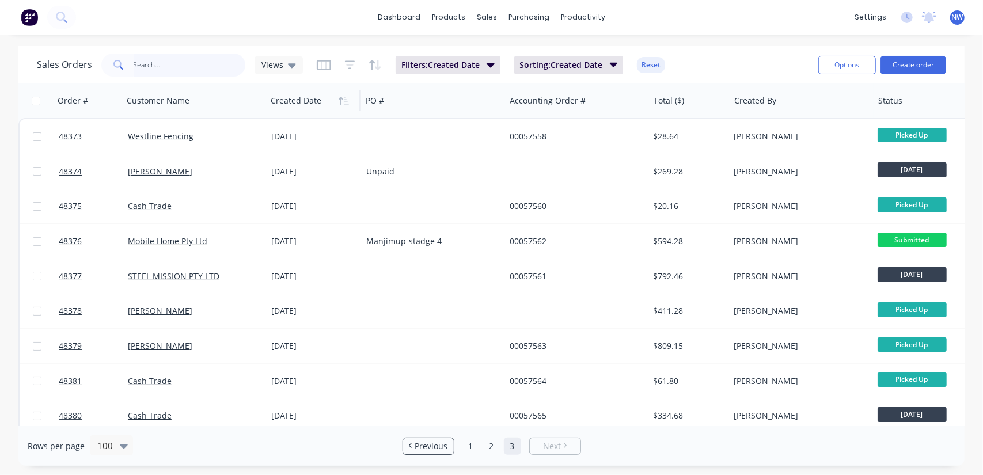
click at [167, 70] on input "text" at bounding box center [190, 65] width 112 height 23
click at [187, 67] on input "text" at bounding box center [190, 65] width 112 height 23
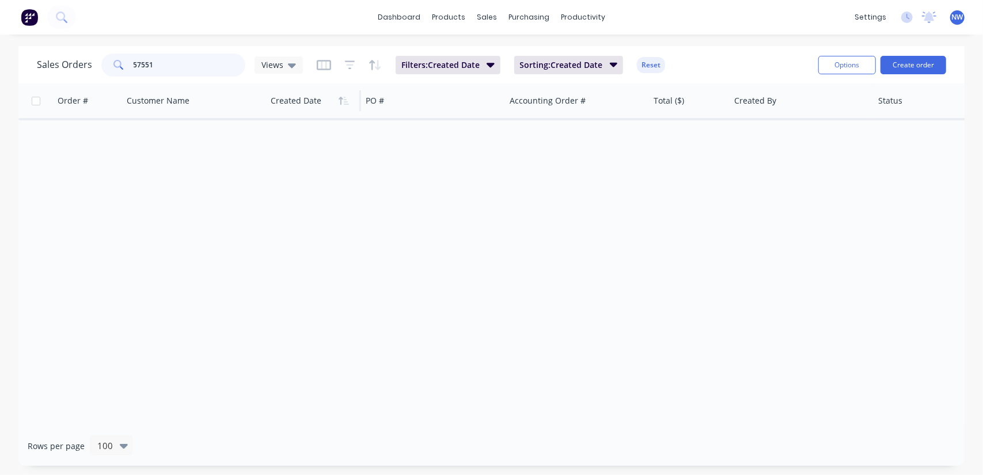
drag, startPoint x: 199, startPoint y: 57, endPoint x: 80, endPoint y: 69, distance: 119.2
click at [80, 69] on div "Sales Orders 57551 Views" at bounding box center [170, 65] width 266 height 23
paste input "48137"
type input "48137"
drag, startPoint x: 169, startPoint y: 62, endPoint x: 117, endPoint y: 62, distance: 51.8
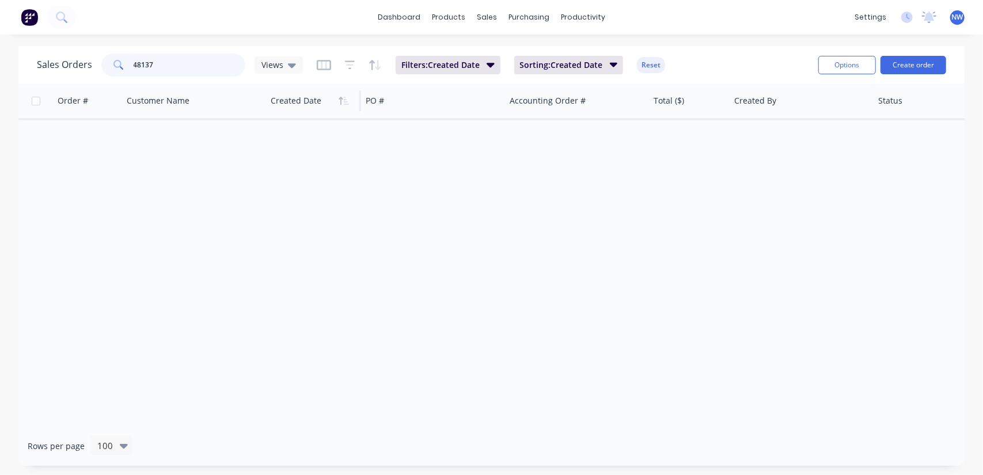
click at [120, 62] on div "48137" at bounding box center [173, 65] width 144 height 23
click at [190, 62] on input "48137" at bounding box center [190, 65] width 112 height 23
click at [517, 56] on div "Sales Orders" at bounding box center [529, 55] width 47 height 10
click at [539, 62] on link "Sales Orders" at bounding box center [547, 54] width 153 height 23
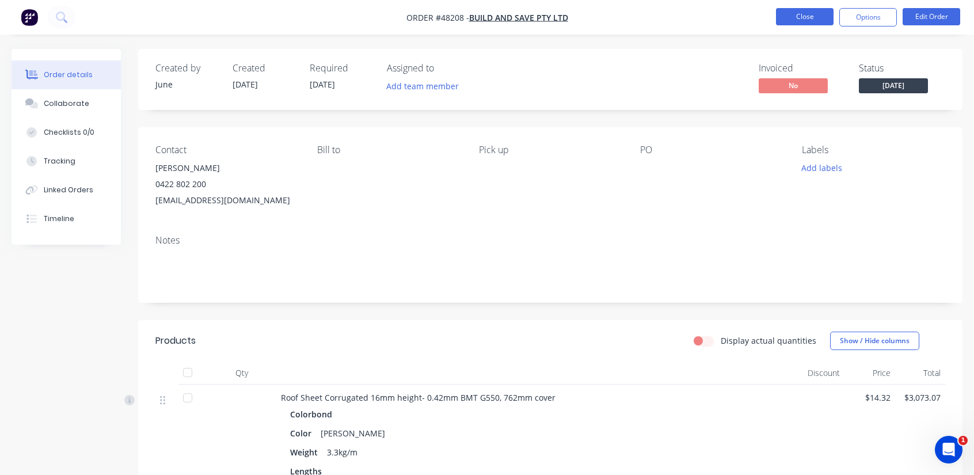
click at [793, 19] on button "Close" at bounding box center [805, 16] width 58 height 17
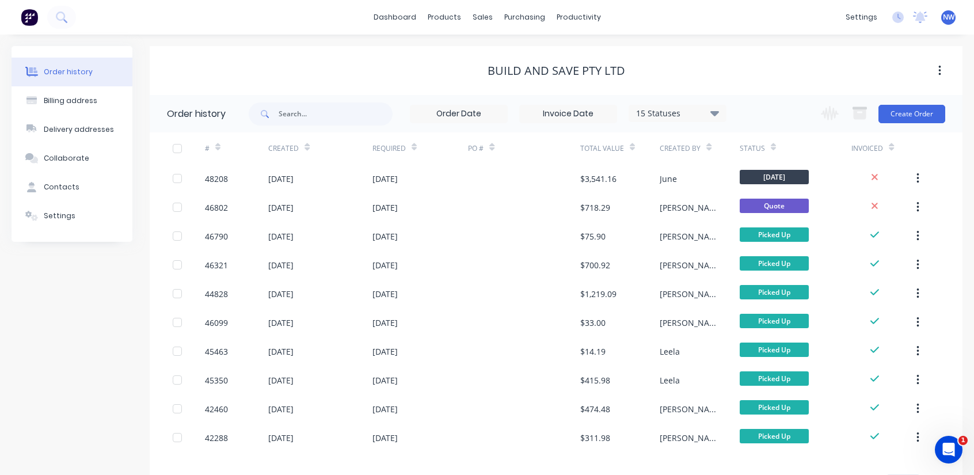
click at [83, 72] on div "Order history" at bounding box center [68, 72] width 49 height 10
click at [481, 12] on div "sales" at bounding box center [483, 17] width 32 height 17
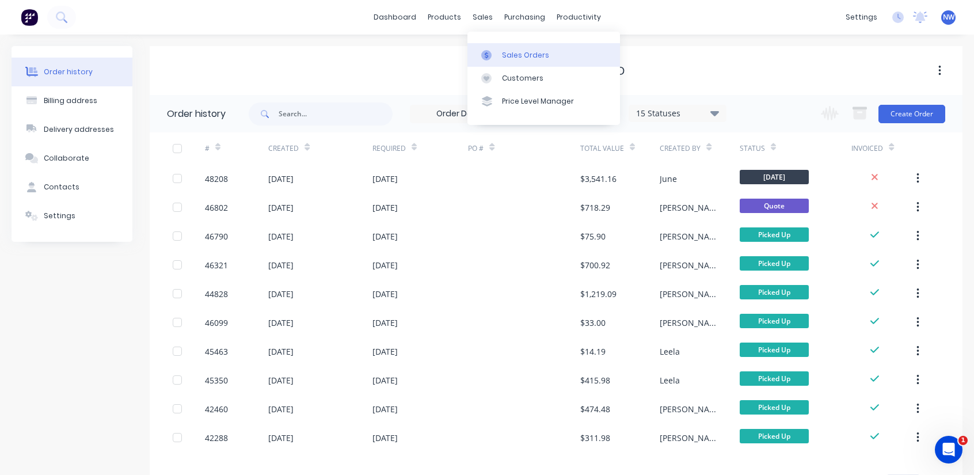
click at [513, 64] on link "Sales Orders" at bounding box center [543, 54] width 153 height 23
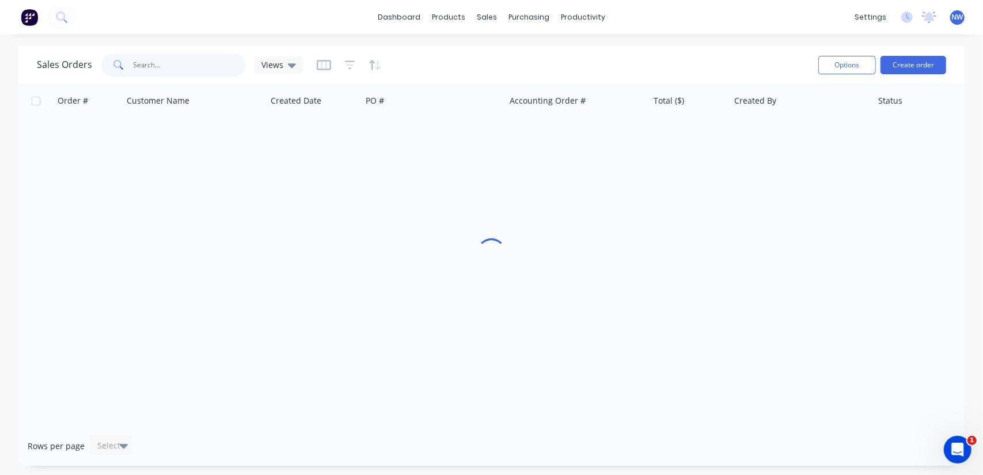
click at [161, 69] on input "text" at bounding box center [190, 65] width 112 height 23
paste input "48408"
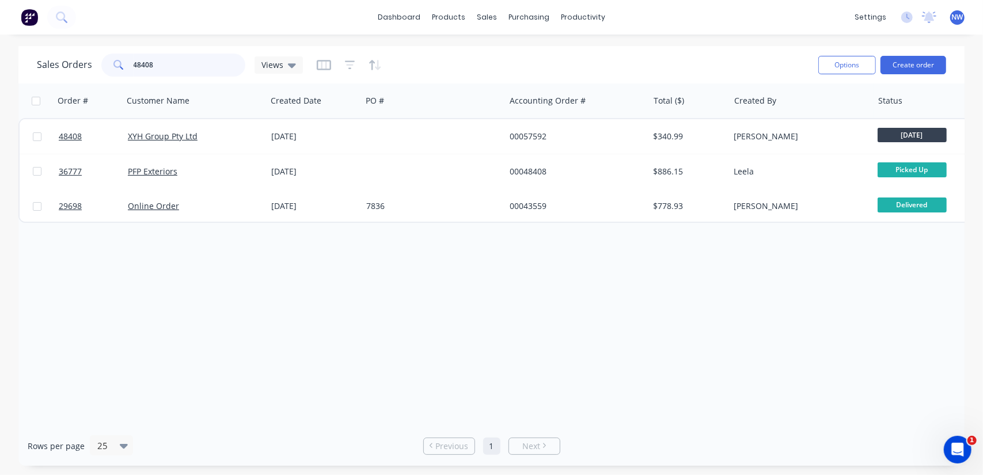
drag, startPoint x: 170, startPoint y: 65, endPoint x: 114, endPoint y: 60, distance: 56.6
click at [114, 60] on div "48408" at bounding box center [173, 65] width 144 height 23
paste input "265"
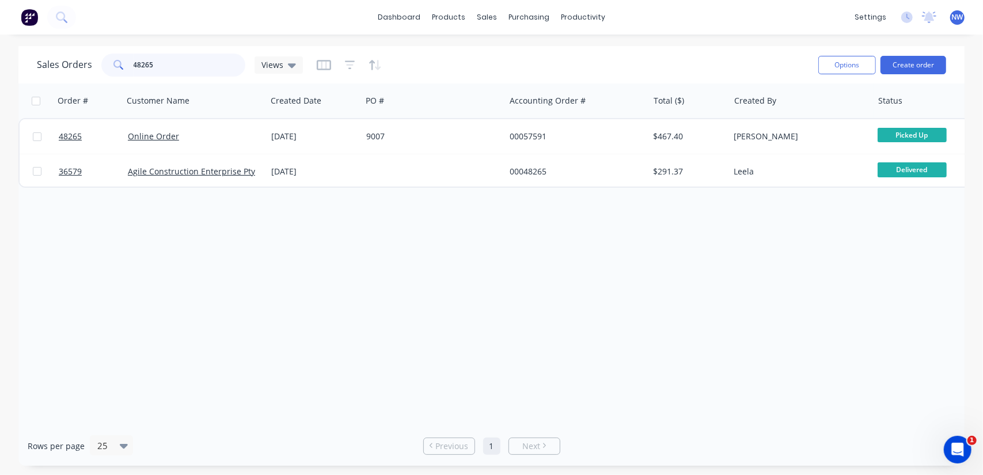
drag, startPoint x: 177, startPoint y: 64, endPoint x: 93, endPoint y: 61, distance: 84.7
click at [93, 61] on div "Sales Orders 48265 Views" at bounding box center [170, 65] width 266 height 23
paste input "08"
drag, startPoint x: 98, startPoint y: 58, endPoint x: 91, endPoint y: 56, distance: 7.0
click at [91, 56] on div "Sales Orders 48208 Views" at bounding box center [170, 65] width 266 height 23
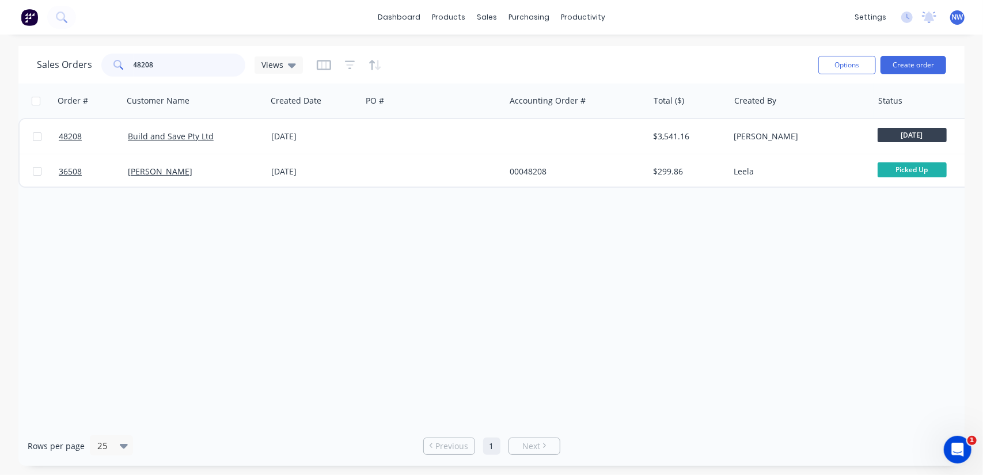
paste input "65"
drag, startPoint x: 173, startPoint y: 66, endPoint x: 73, endPoint y: 60, distance: 99.8
click at [75, 66] on div "Sales Orders 48265 Views" at bounding box center [170, 65] width 266 height 23
paste input "424"
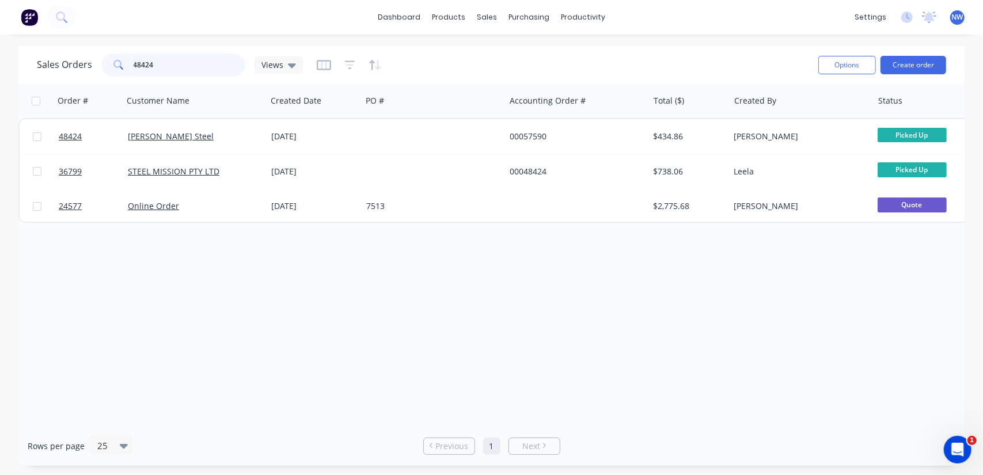
drag, startPoint x: 174, startPoint y: 66, endPoint x: 97, endPoint y: 58, distance: 77.6
click at [98, 59] on div "Sales Orders 48424 Views" at bounding box center [170, 65] width 266 height 23
paste input "1"
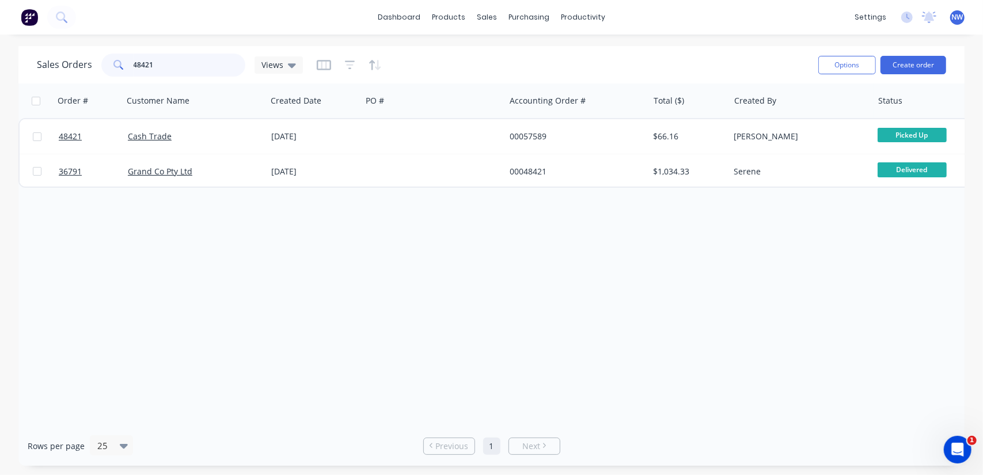
drag, startPoint x: 192, startPoint y: 67, endPoint x: 73, endPoint y: 60, distance: 119.9
click at [73, 62] on div "Sales Orders 48421 Views" at bounding box center [170, 65] width 266 height 23
paste input "19"
drag, startPoint x: 170, startPoint y: 66, endPoint x: 105, endPoint y: 52, distance: 66.5
click at [102, 59] on div "48419" at bounding box center [173, 65] width 144 height 23
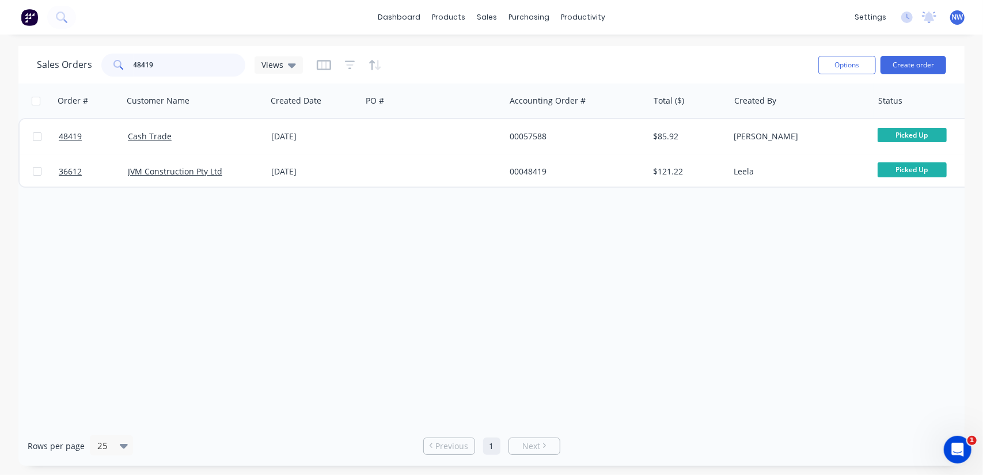
paste input "062"
drag, startPoint x: 177, startPoint y: 60, endPoint x: 83, endPoint y: 60, distance: 94.4
click at [85, 60] on div "Sales Orders 48062 Views" at bounding box center [170, 65] width 266 height 23
paste input "426"
drag, startPoint x: 197, startPoint y: 65, endPoint x: 98, endPoint y: 56, distance: 99.4
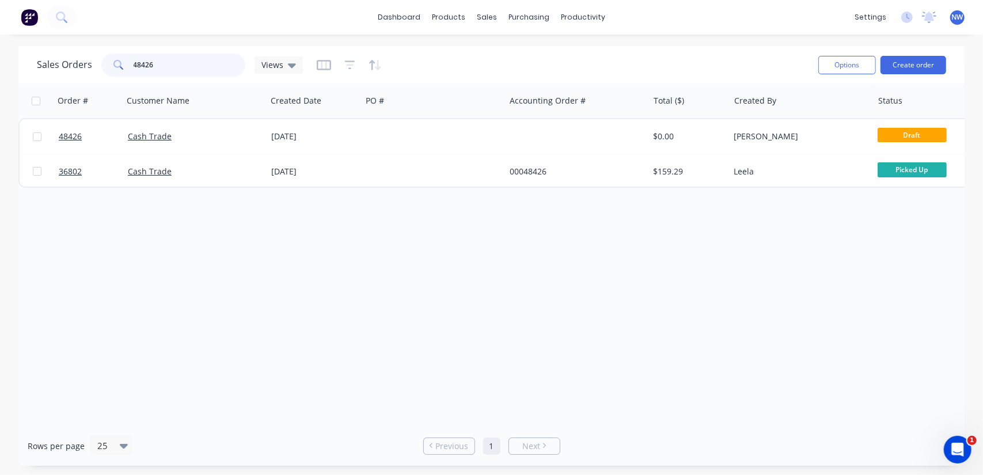
click at [98, 56] on div "Sales Orders 48426 Views" at bounding box center [170, 65] width 266 height 23
paste input "00057490"
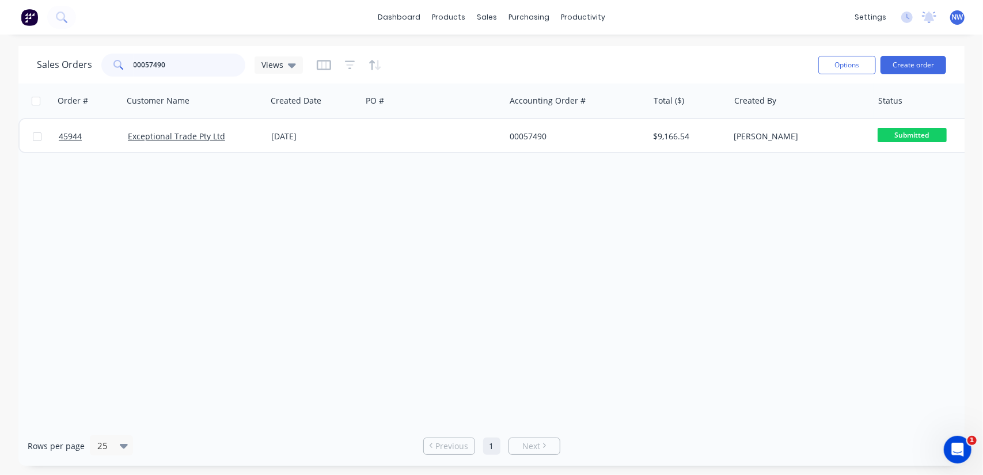
drag, startPoint x: 181, startPoint y: 60, endPoint x: 101, endPoint y: 66, distance: 79.6
click at [101, 66] on div "00057490" at bounding box center [173, 65] width 144 height 23
paste input "48137"
type input "48137"
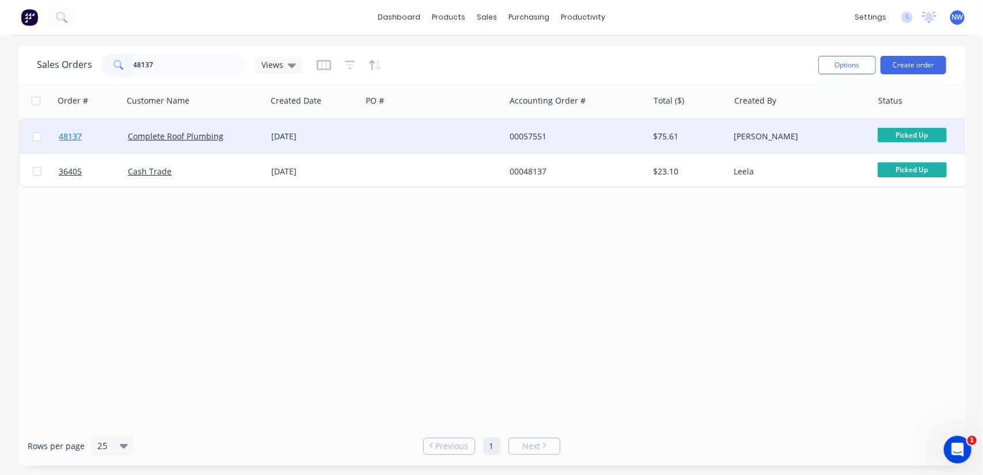
click at [74, 136] on span "48137" at bounding box center [70, 137] width 23 height 12
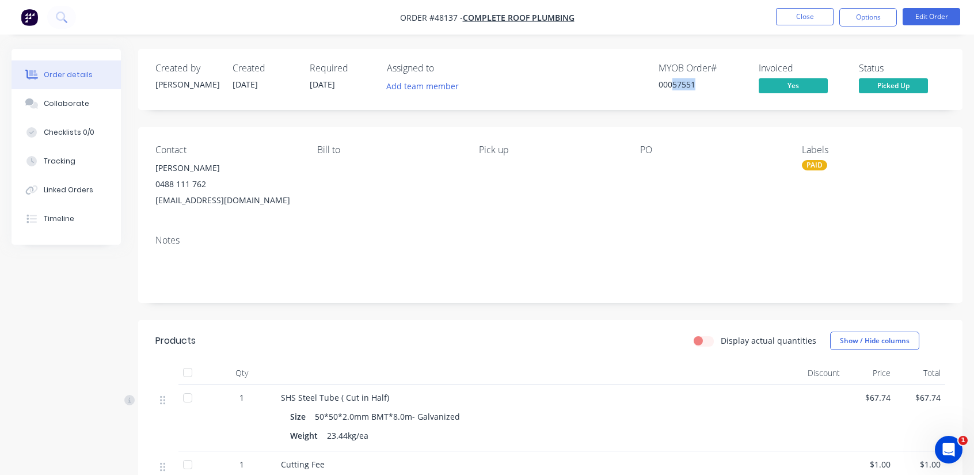
drag, startPoint x: 694, startPoint y: 87, endPoint x: 672, endPoint y: 88, distance: 21.3
click at [672, 88] on div "00057551" at bounding box center [702, 84] width 86 height 12
copy div "57551"
click at [77, 219] on button "Timeline" at bounding box center [66, 218] width 109 height 29
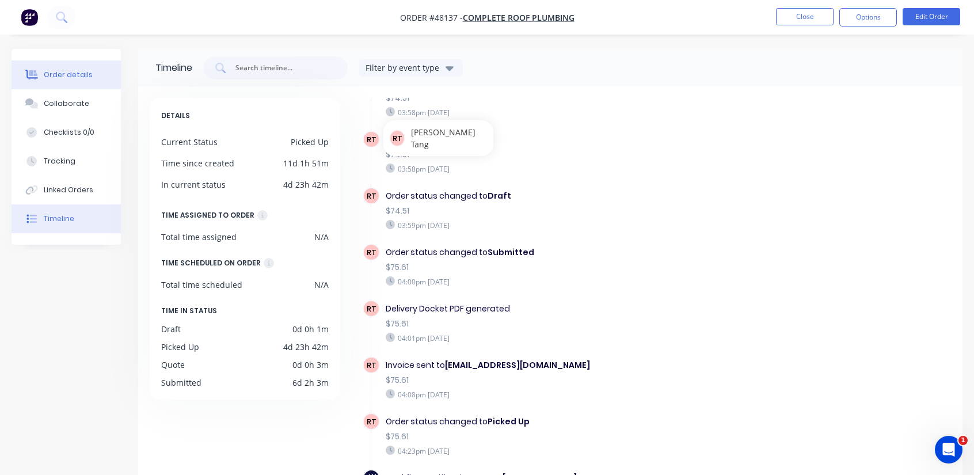
click at [65, 75] on div "Order details" at bounding box center [68, 75] width 49 height 10
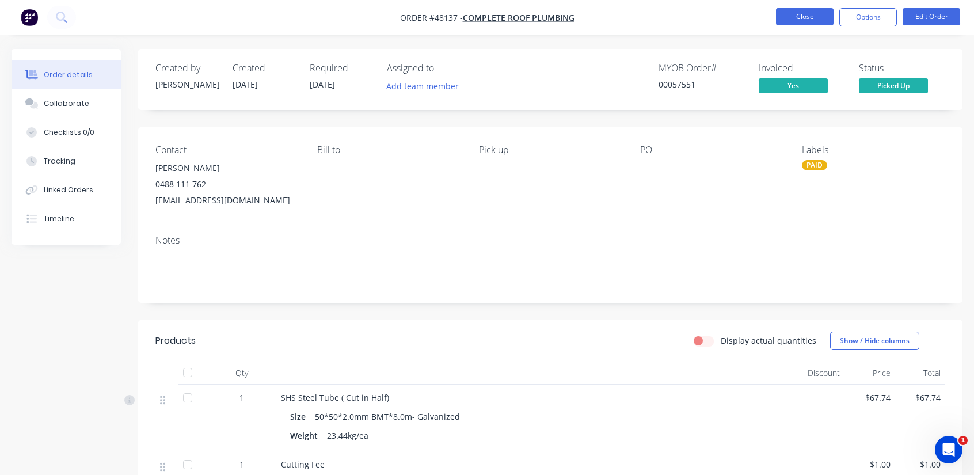
click at [804, 17] on button "Close" at bounding box center [805, 16] width 58 height 17
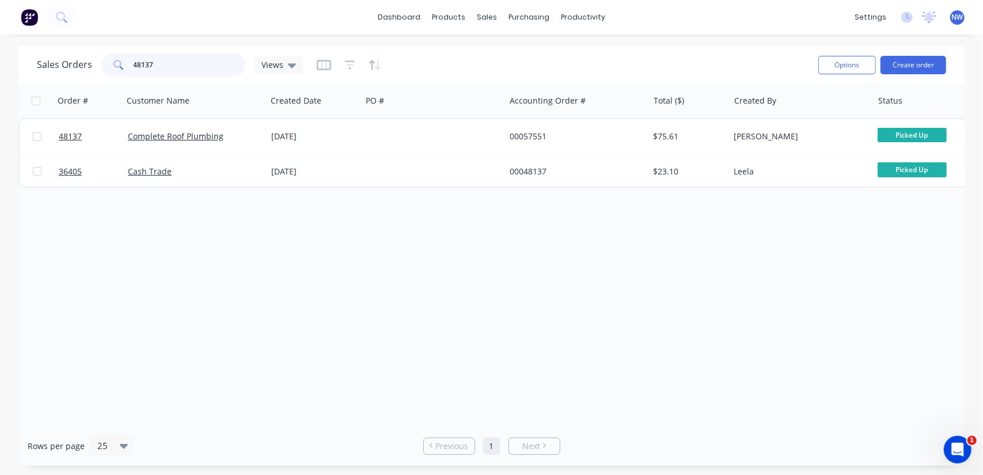
click at [174, 60] on input "48137" at bounding box center [190, 65] width 112 height 23
drag, startPoint x: 198, startPoint y: 58, endPoint x: 59, endPoint y: 67, distance: 139.6
click at [59, 67] on div "Sales Orders 48217 Views" at bounding box center [170, 65] width 266 height 23
paste input "189"
drag, startPoint x: 175, startPoint y: 71, endPoint x: 71, endPoint y: 74, distance: 104.2
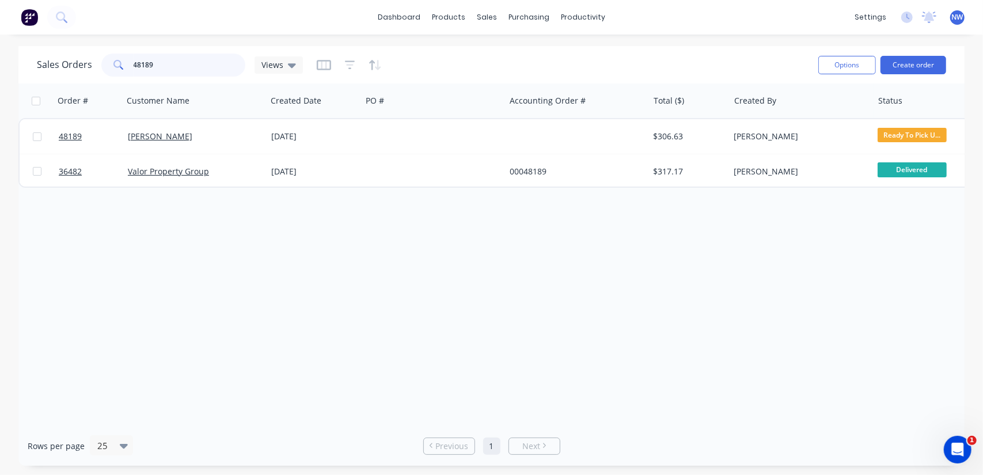
click at [71, 74] on div "Sales Orders 48189 Views" at bounding box center [170, 65] width 266 height 23
paste input "230"
type input "48230"
click at [67, 73] on div "Sales Orders 48230 Views" at bounding box center [170, 65] width 266 height 23
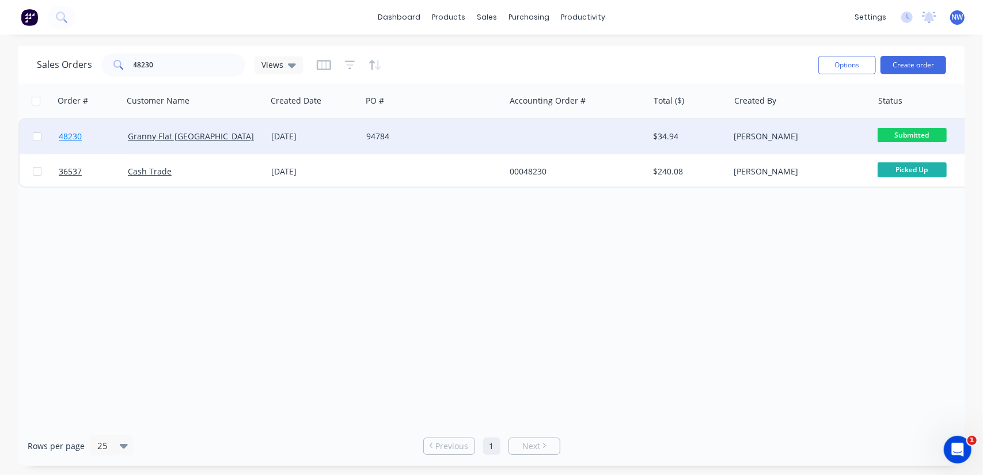
click at [68, 138] on span "48230" at bounding box center [70, 137] width 23 height 12
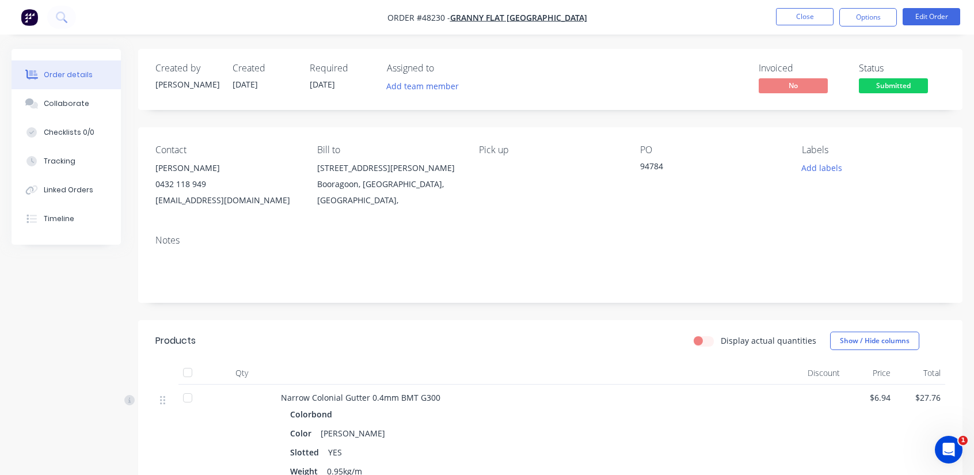
click at [35, 18] on img "button" at bounding box center [29, 17] width 17 height 17
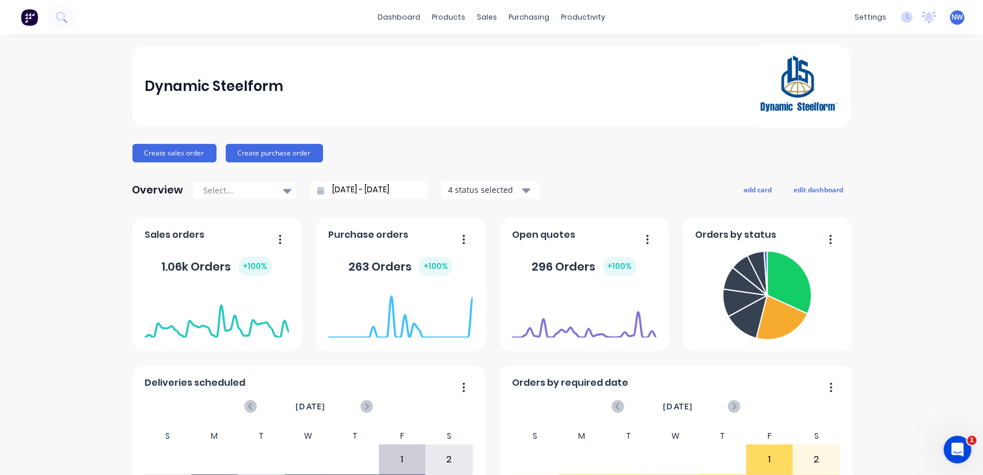
click at [29, 19] on img at bounding box center [29, 17] width 17 height 17
